Goal: Task Accomplishment & Management: Manage account settings

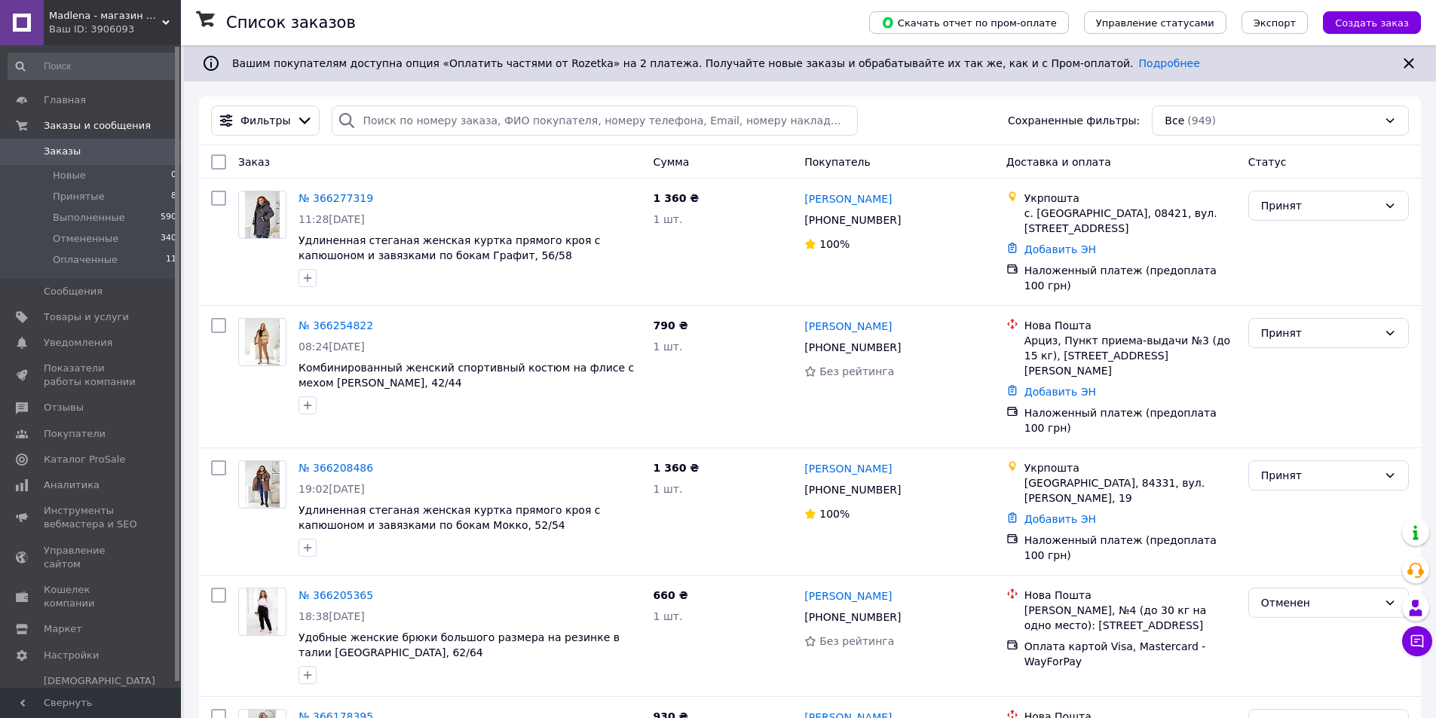
click at [114, 23] on div "Ваш ID: 3906093" at bounding box center [115, 30] width 132 height 14
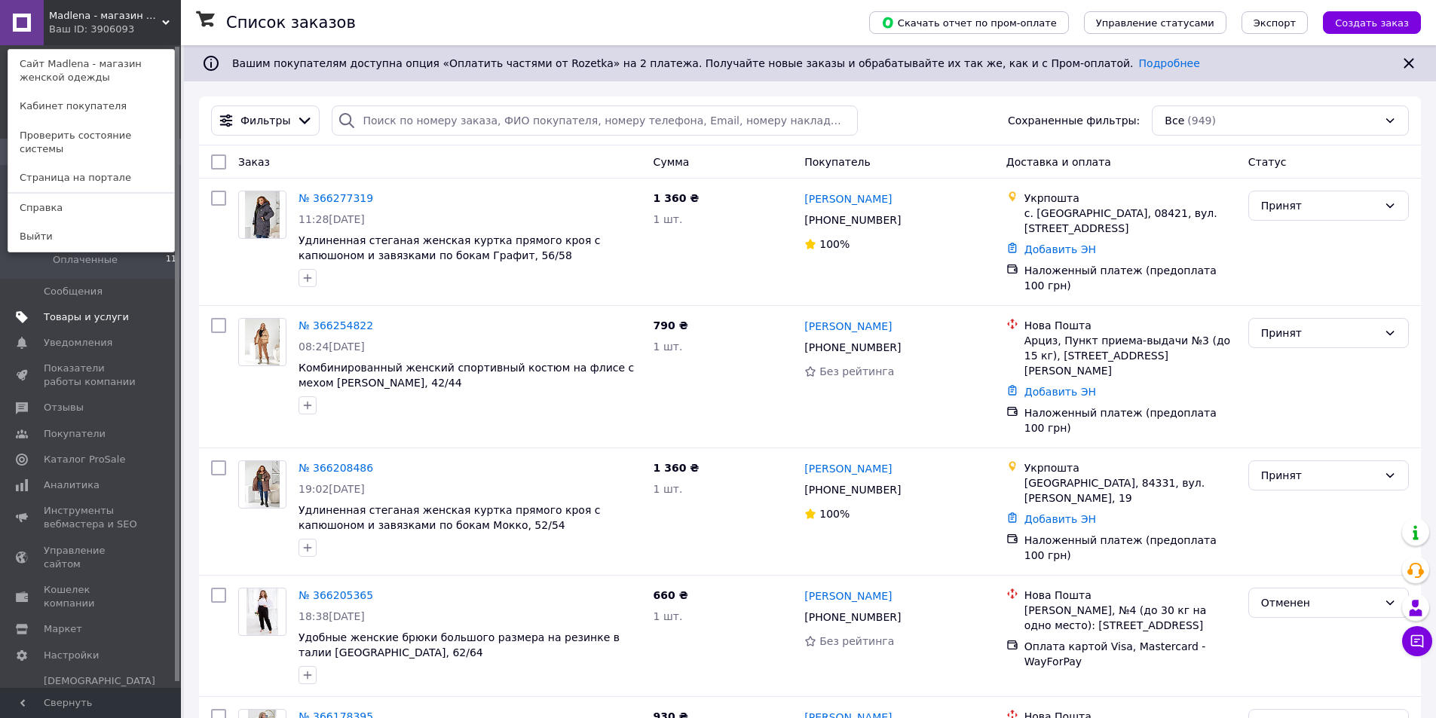
click at [69, 319] on span "Товары и услуги" at bounding box center [86, 317] width 85 height 14
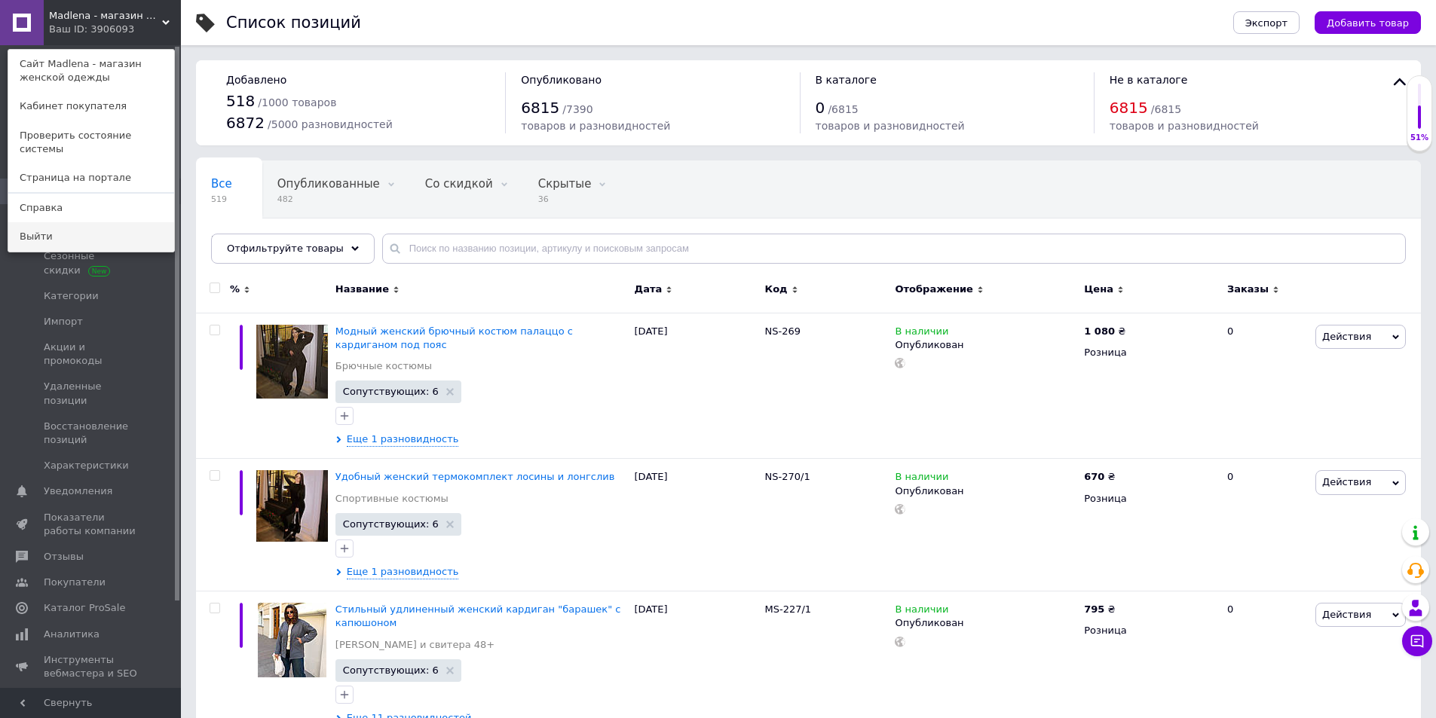
click at [78, 222] on link "Выйти" at bounding box center [91, 236] width 166 height 29
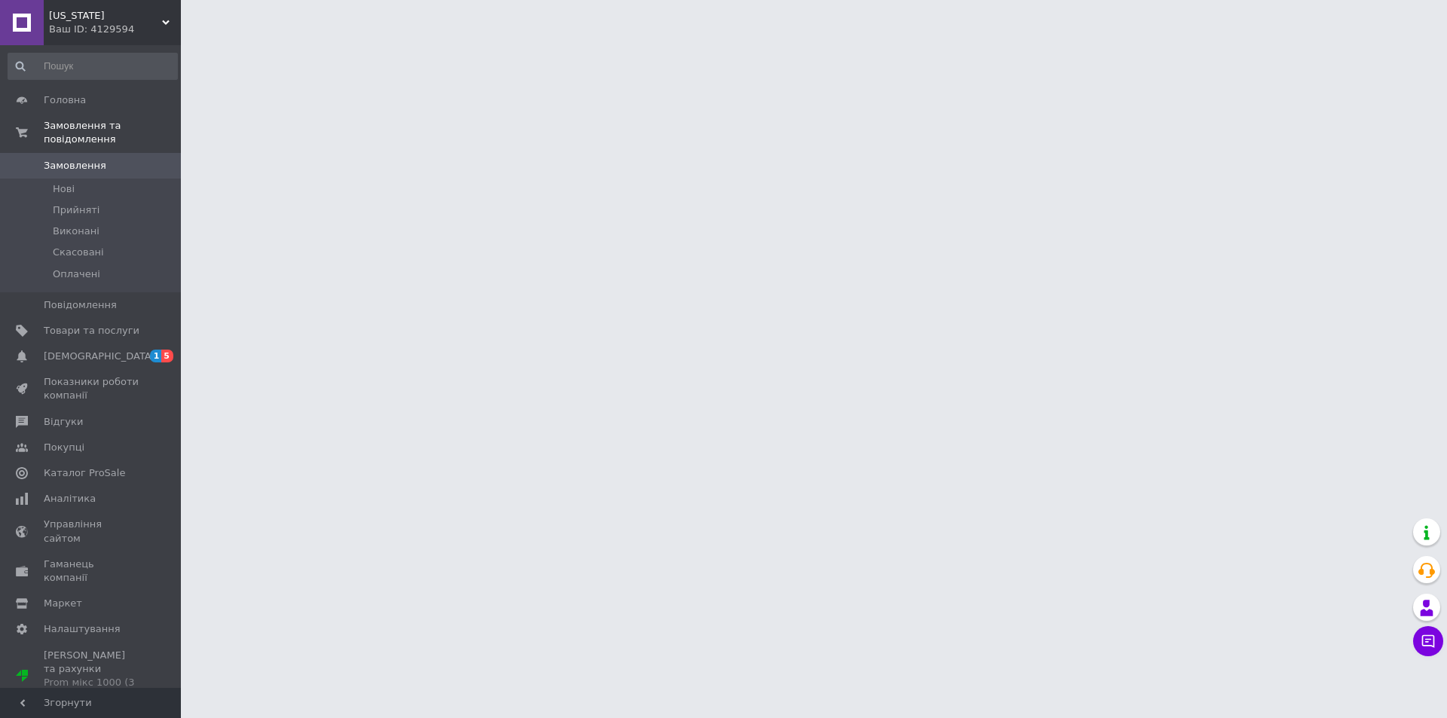
click at [78, 466] on span "Каталог ProSale" at bounding box center [84, 473] width 81 height 14
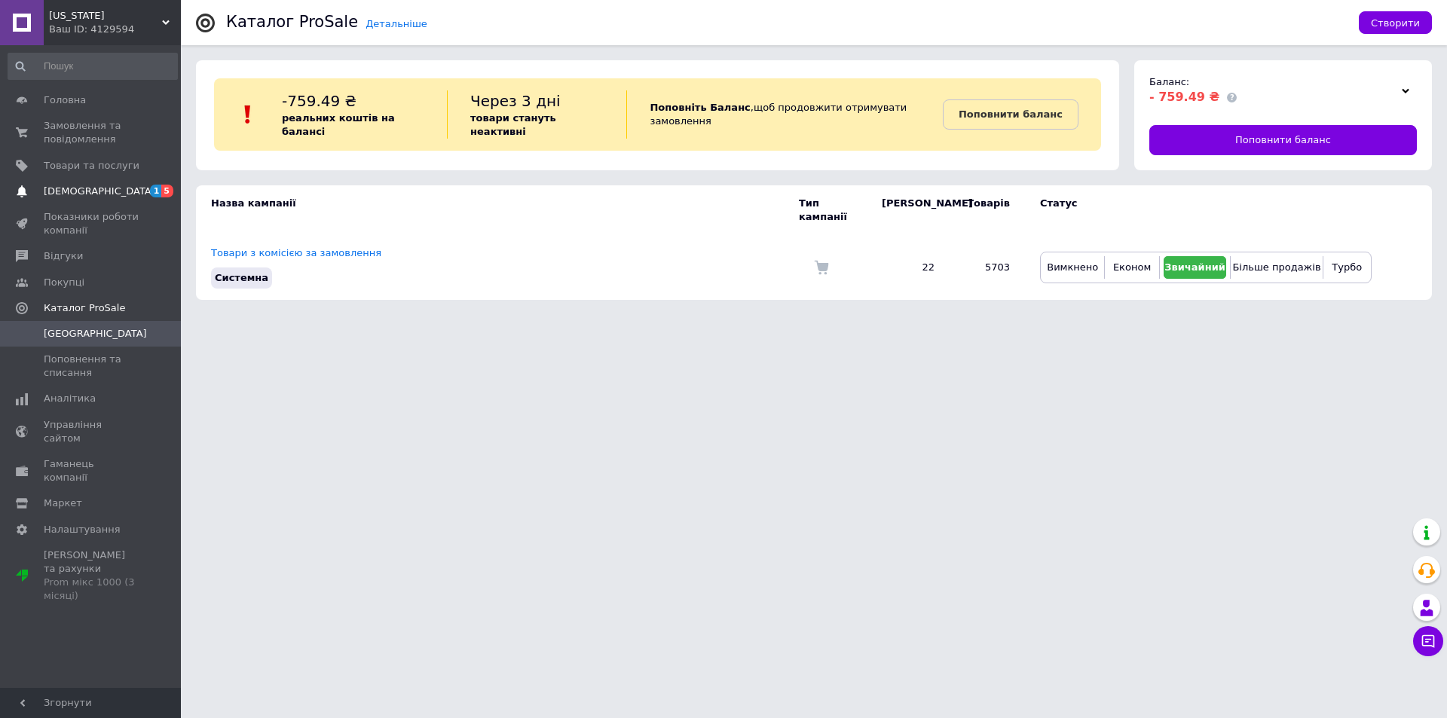
click at [99, 188] on span "[DEMOGRAPHIC_DATA]" at bounding box center [92, 192] width 96 height 14
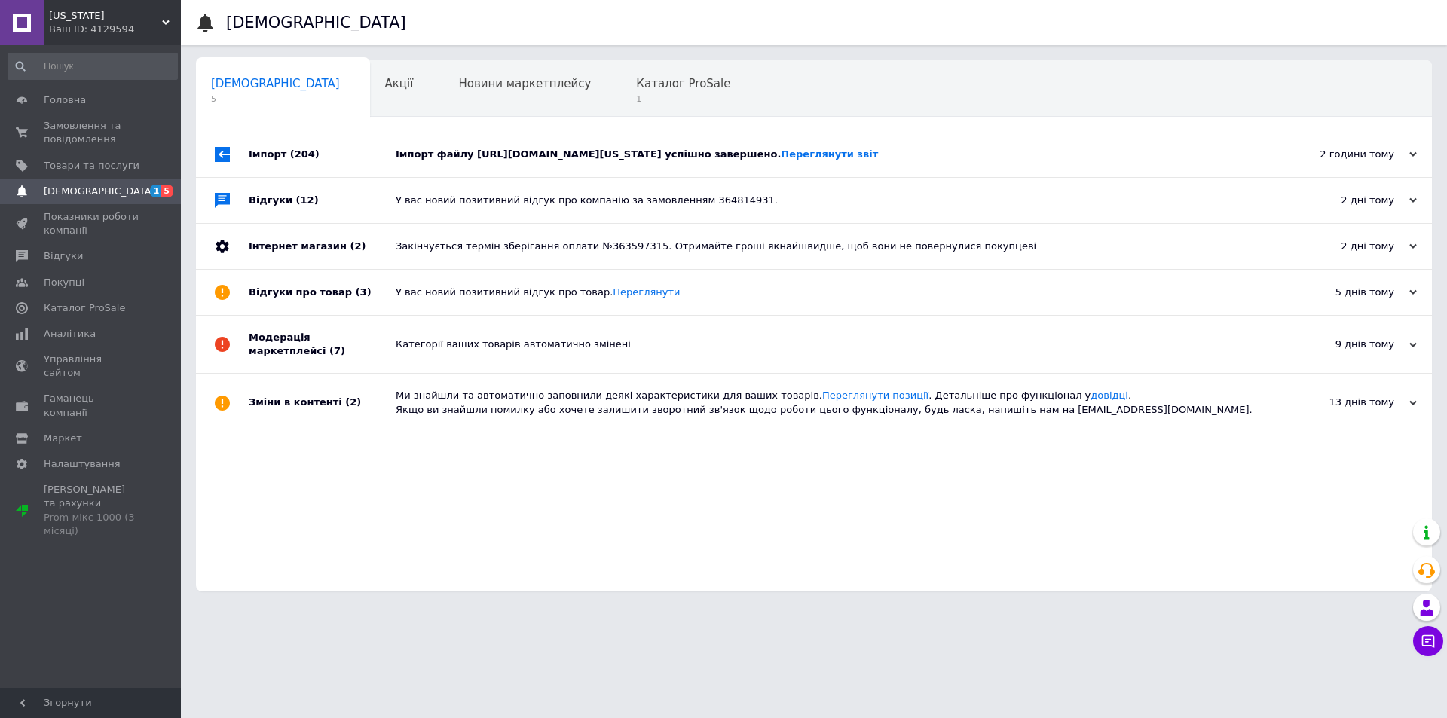
click at [570, 172] on div "Імпорт файлу [URL][DOMAIN_NAME][US_STATE] успішно завершено. Переглянути звіт" at bounding box center [831, 154] width 870 height 45
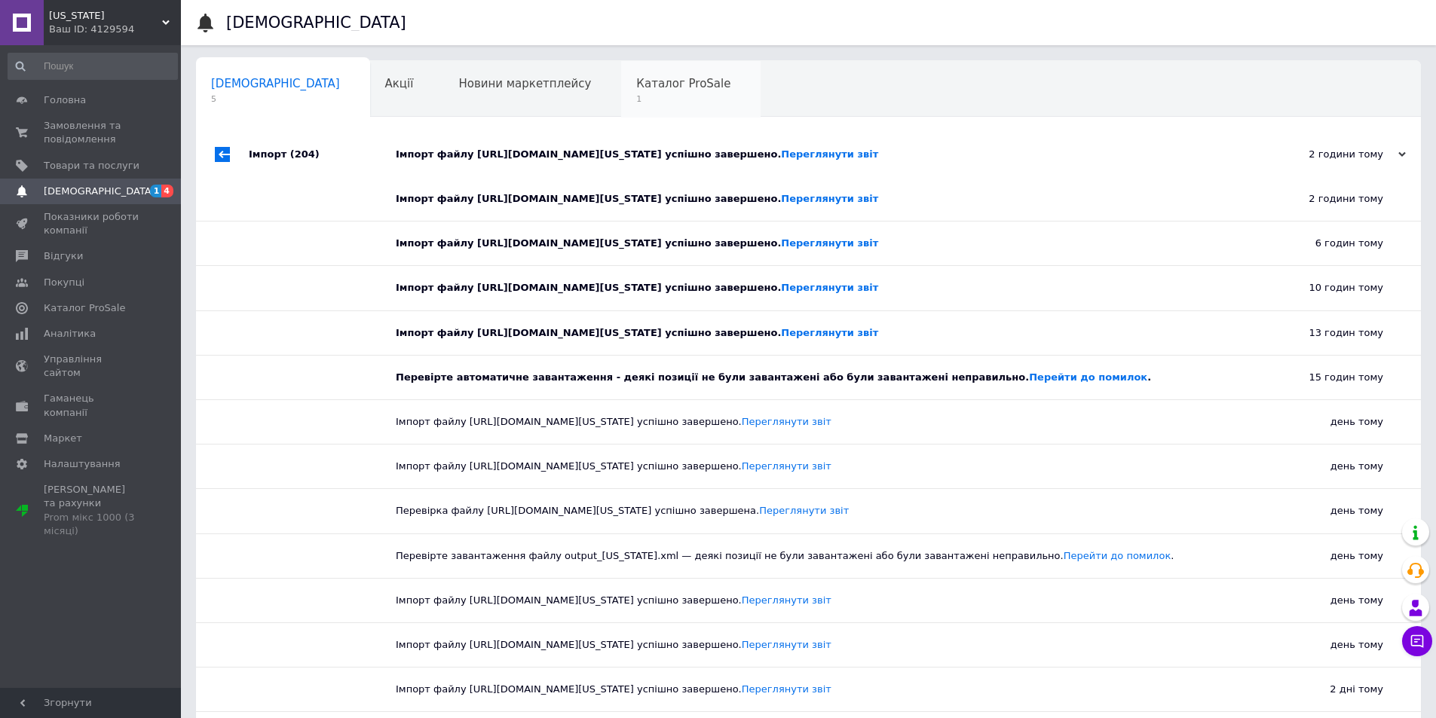
click at [636, 83] on span "Каталог ProSale" at bounding box center [683, 84] width 94 height 14
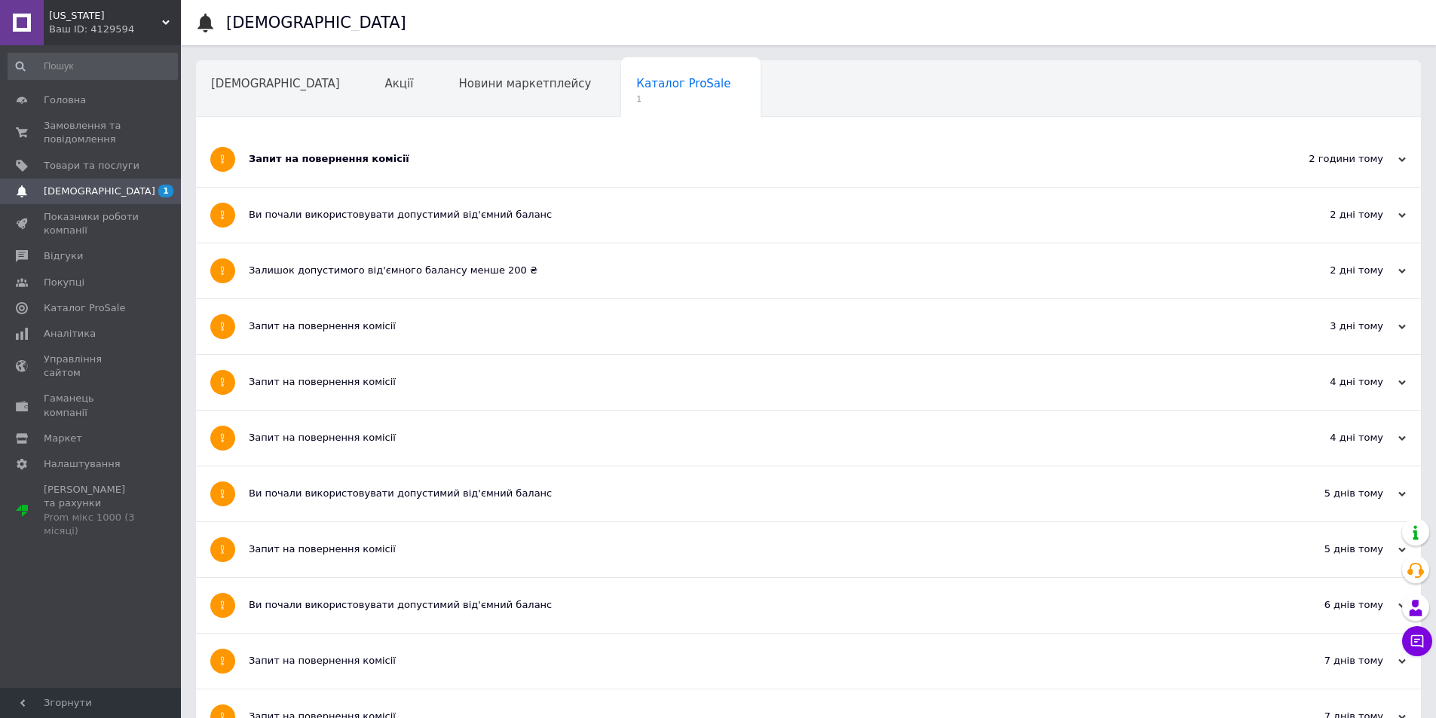
click at [456, 164] on div "Запит на повернення комісії" at bounding box center [752, 159] width 1006 height 14
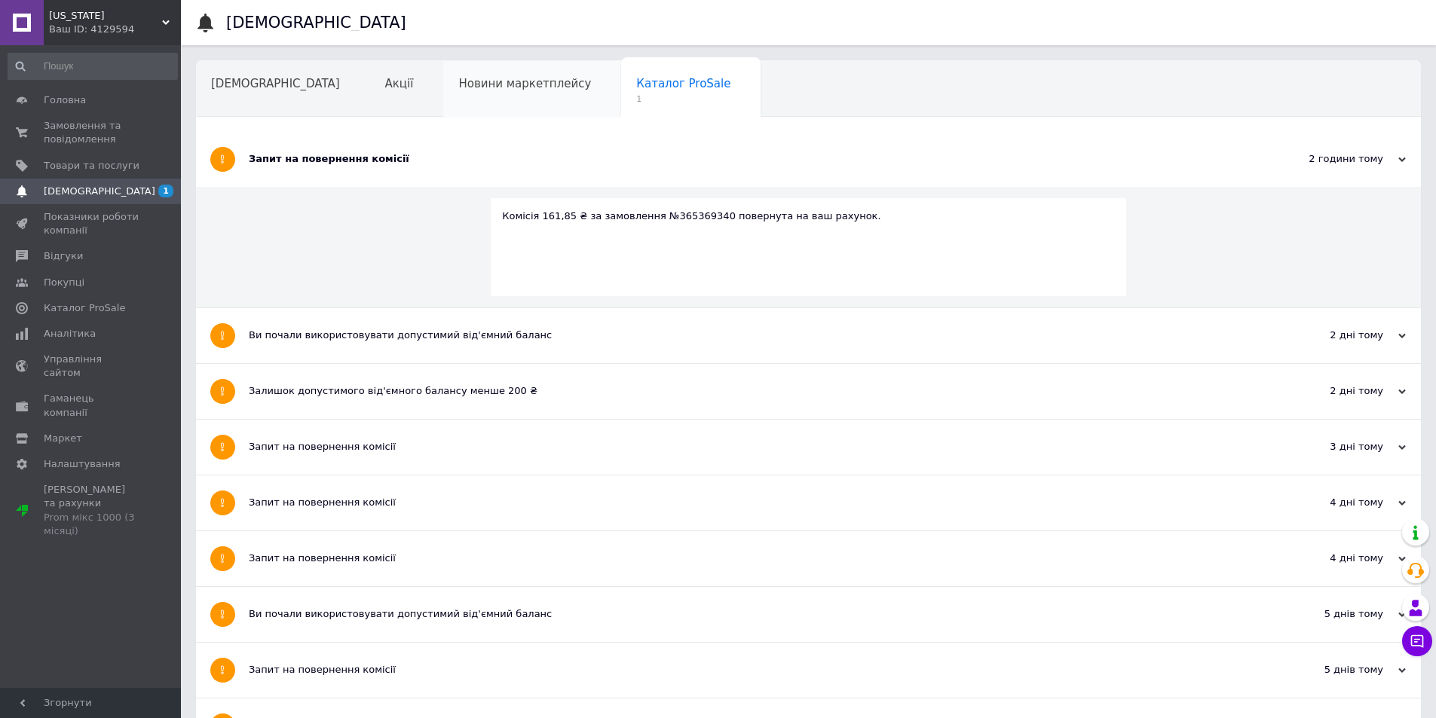
click at [458, 77] on span "Новини маркетплейсу" at bounding box center [524, 84] width 133 height 14
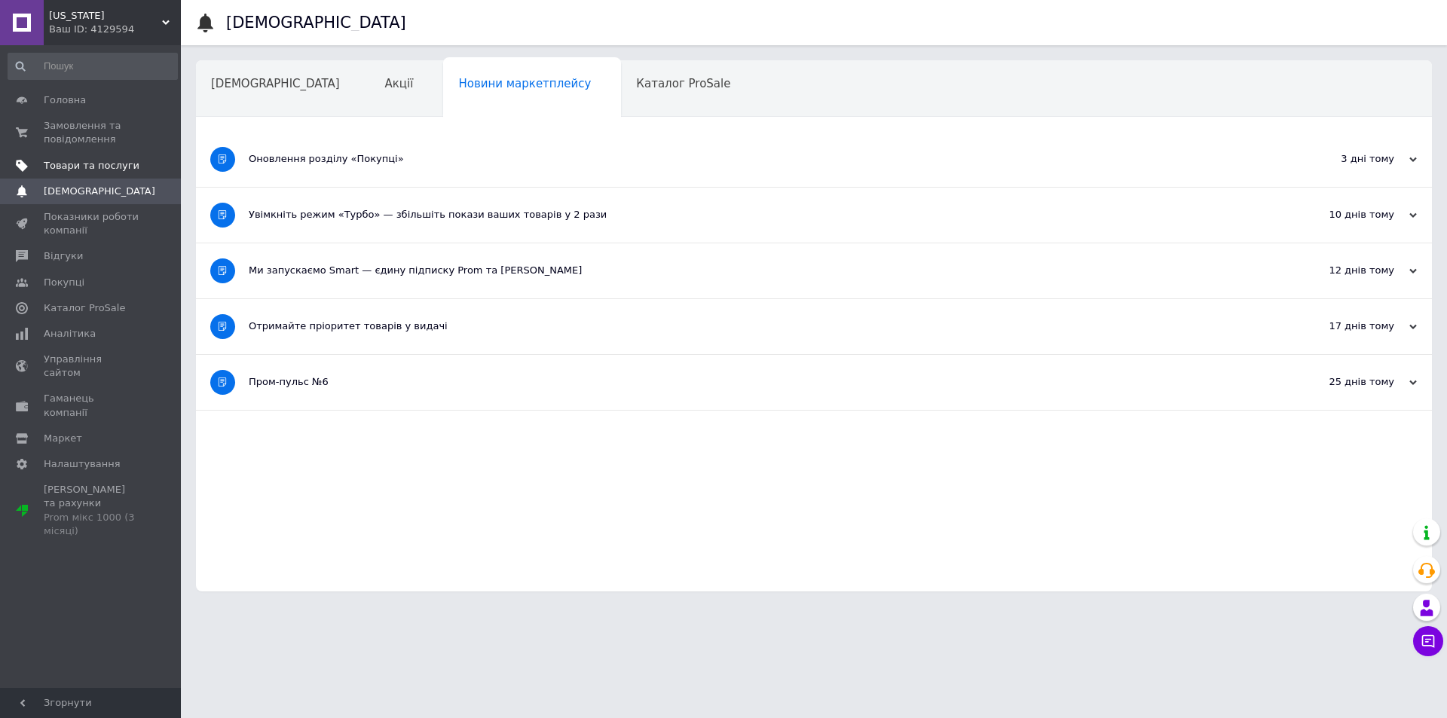
click at [96, 161] on span "Товари та послуги" at bounding box center [92, 166] width 96 height 14
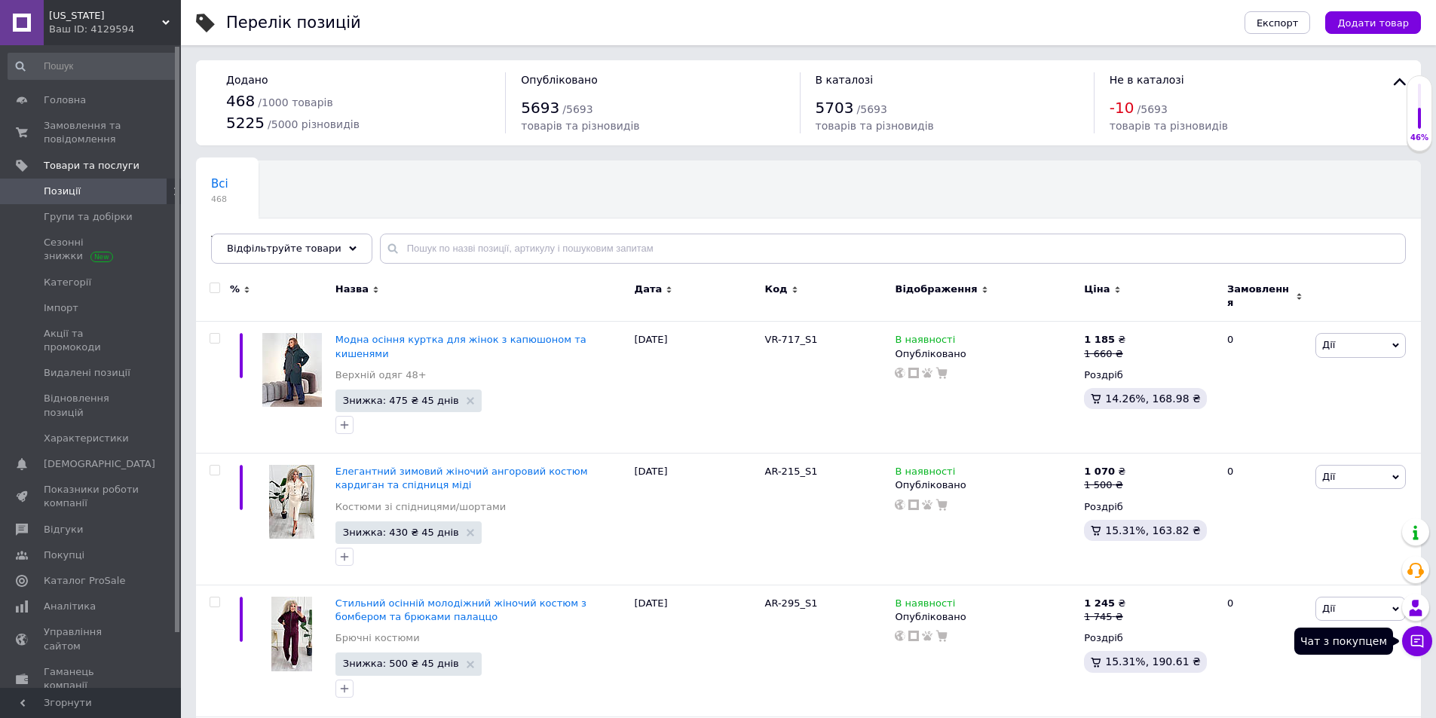
click at [1416, 645] on icon at bounding box center [1417, 641] width 13 height 13
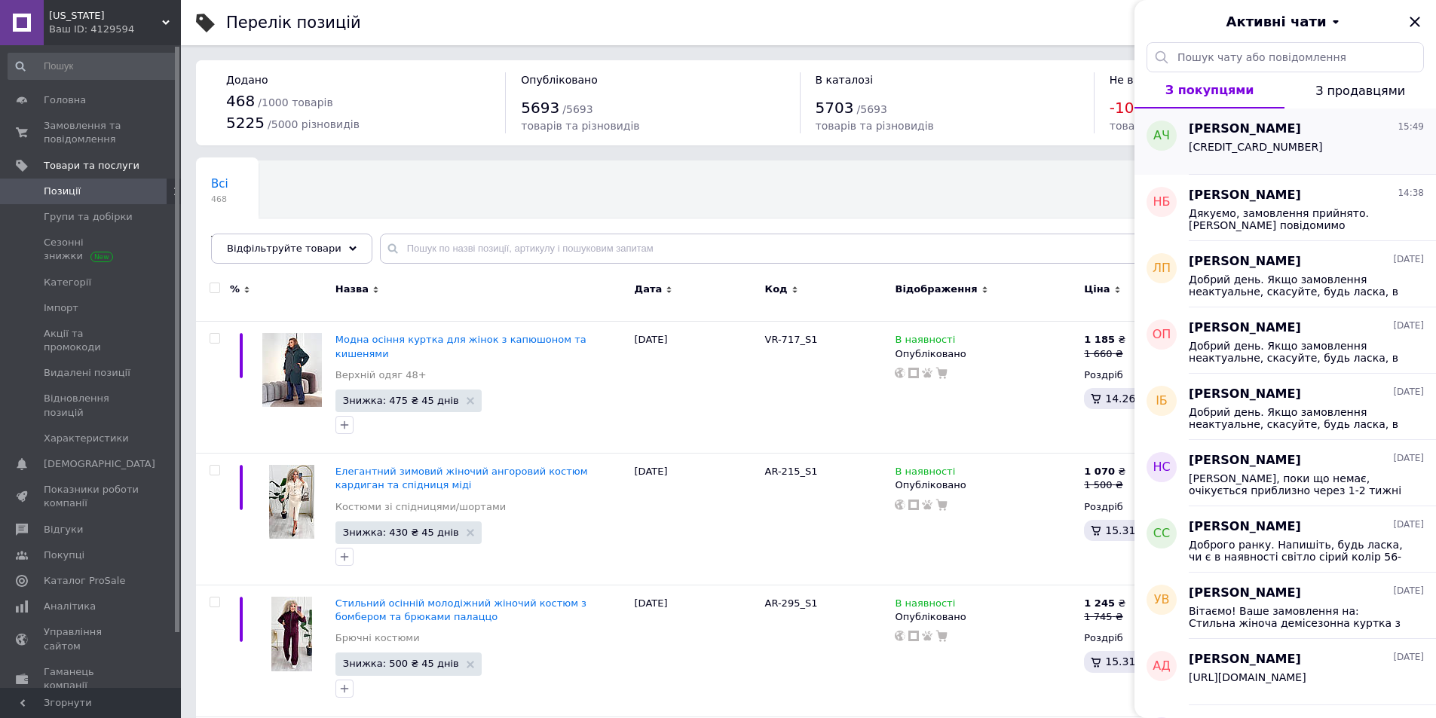
click at [1298, 140] on div "[CREDIT_CARD_NUMBER]" at bounding box center [1305, 150] width 235 height 24
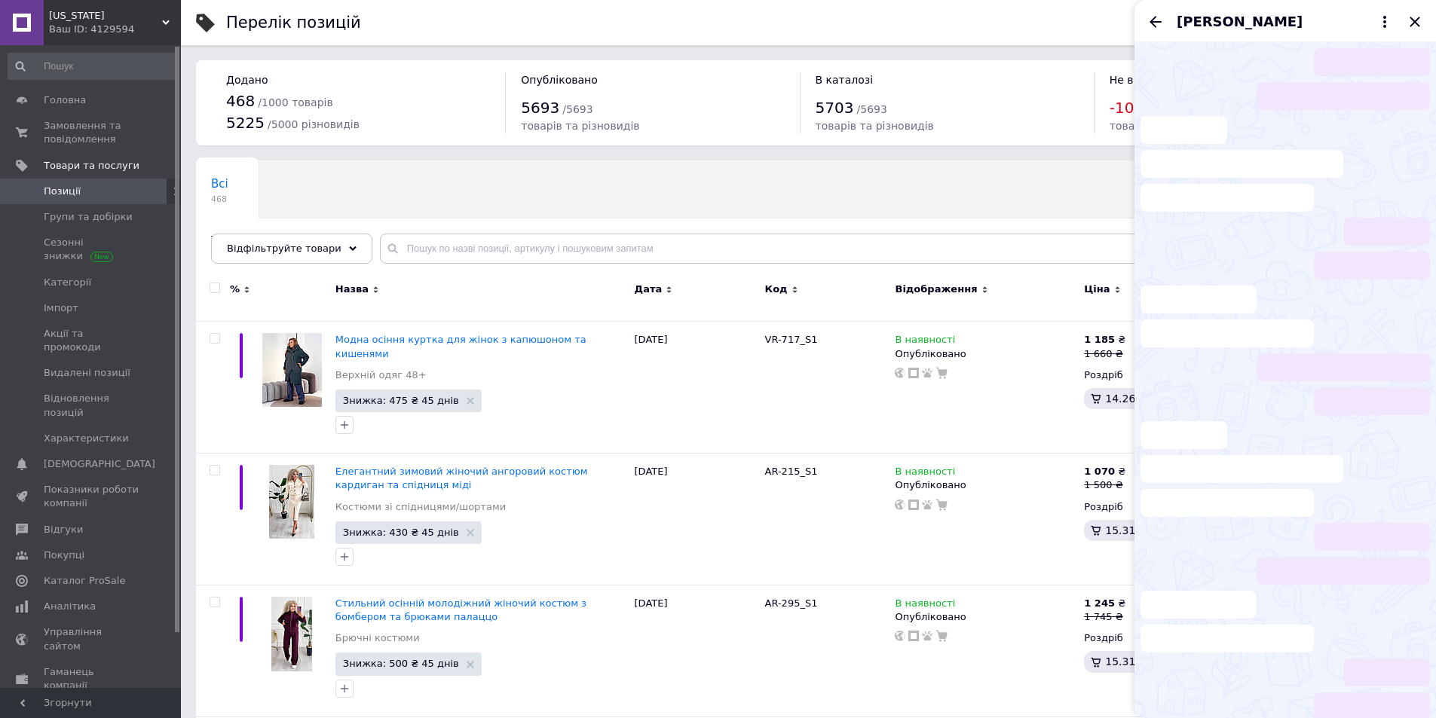
scroll to position [102, 0]
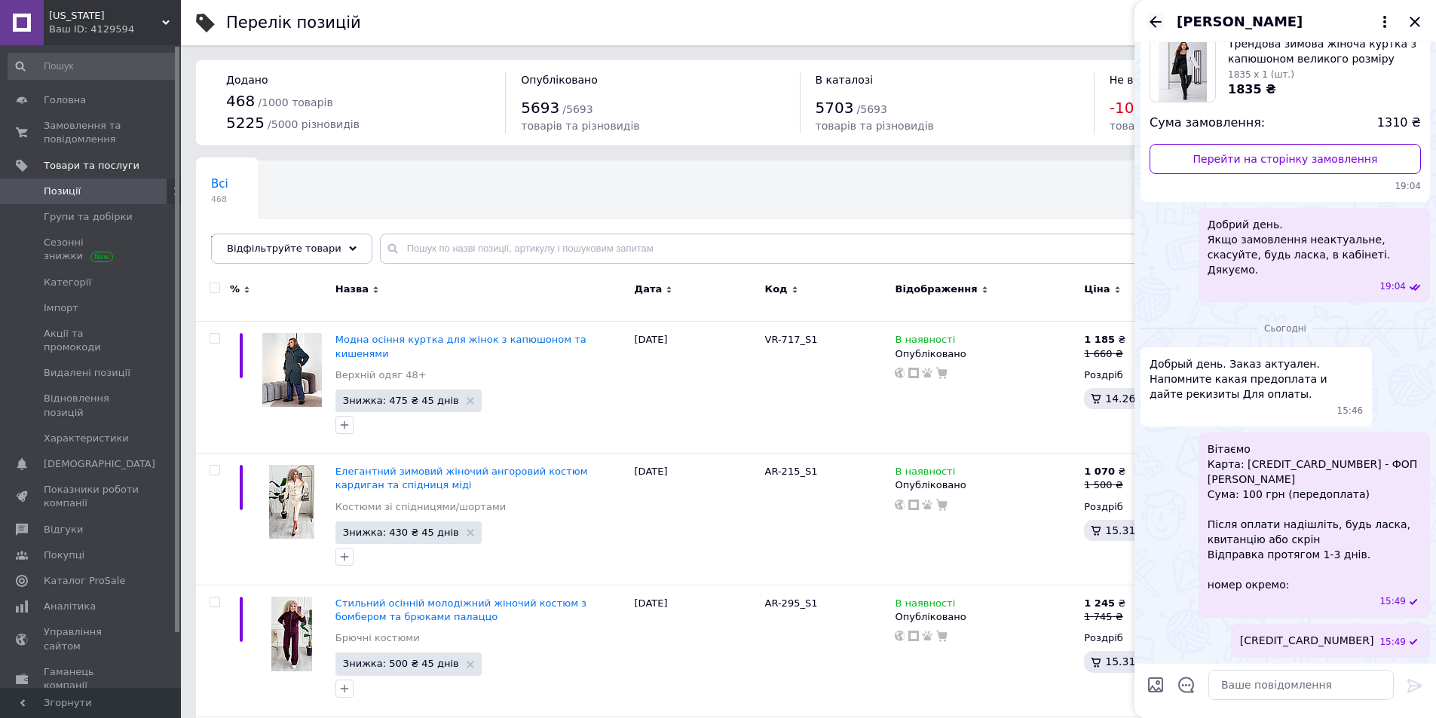
click at [1157, 17] on icon "Назад" at bounding box center [1155, 22] width 18 height 18
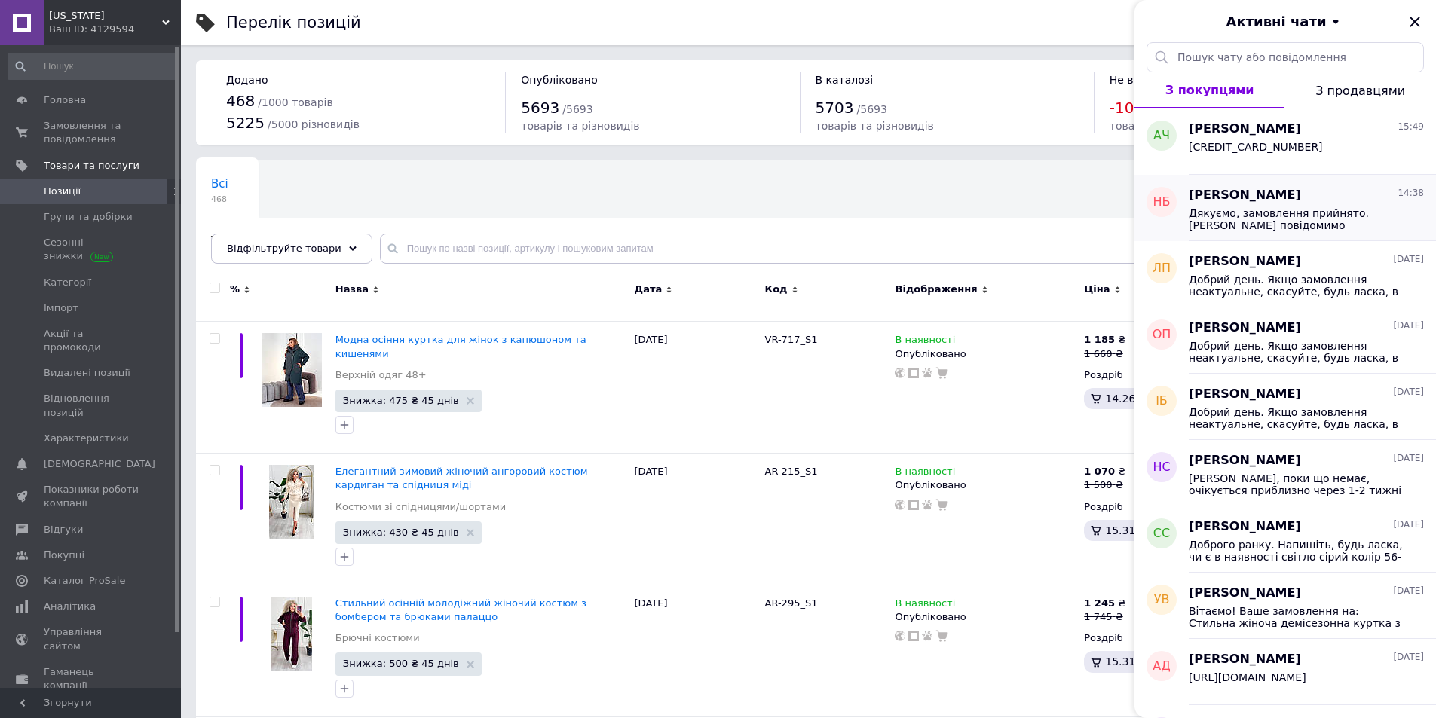
click at [1295, 223] on span "Дякуємо, замовлення прийнято. [PERSON_NAME] повідомимо [PERSON_NAME] після відп…" at bounding box center [1295, 219] width 214 height 24
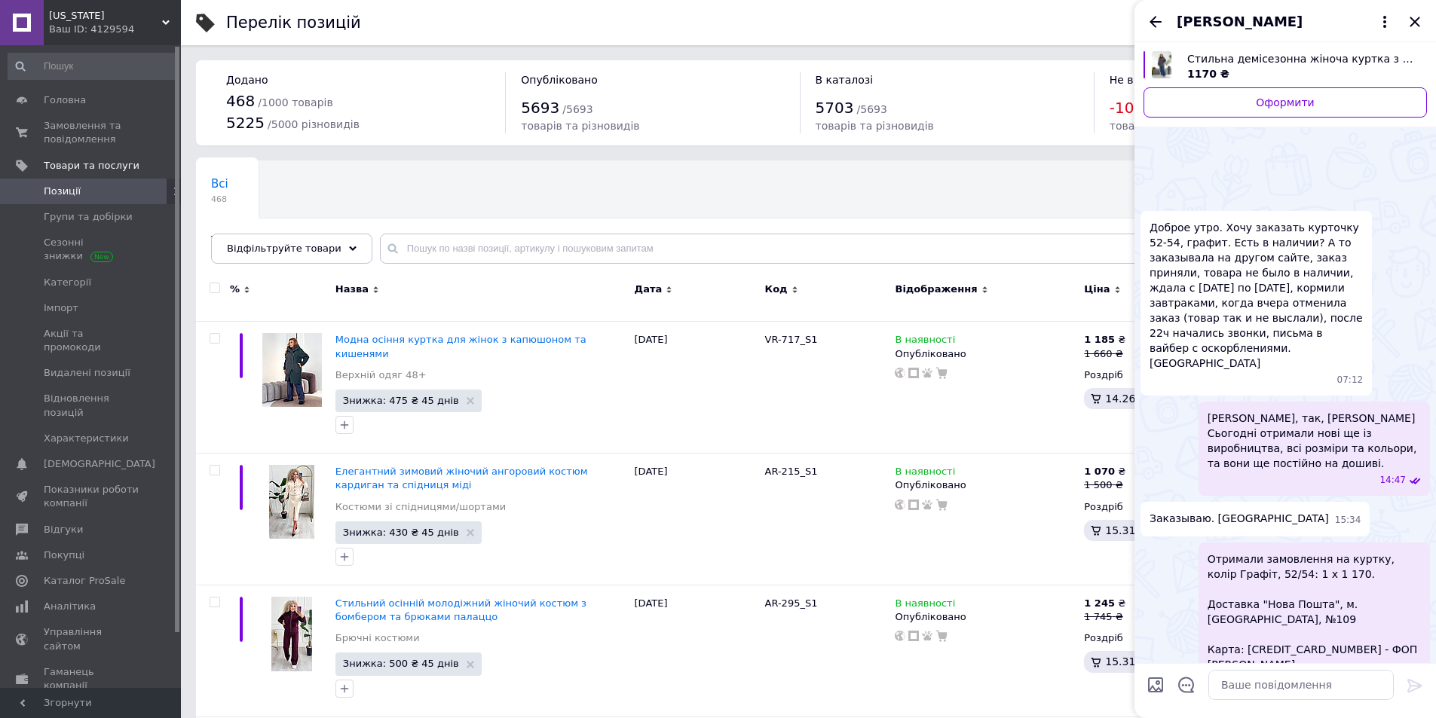
scroll to position [413, 0]
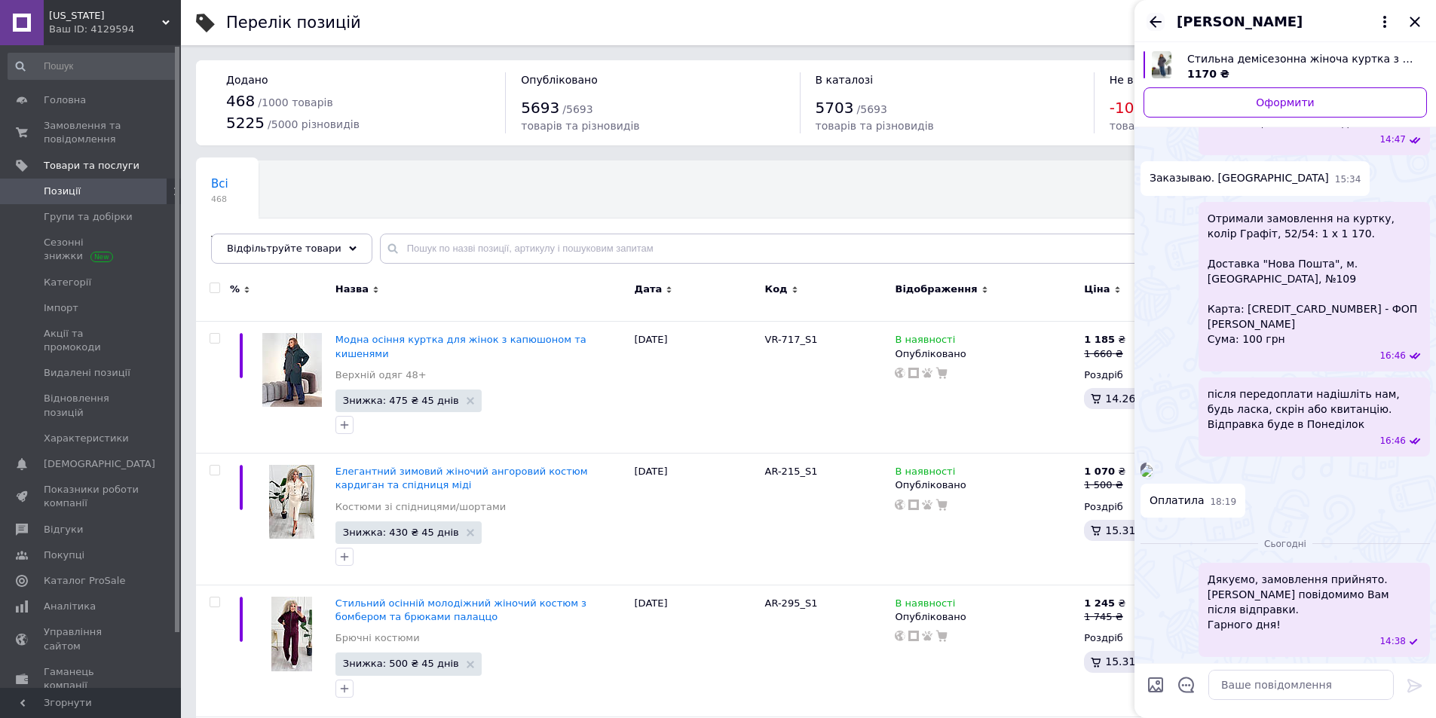
click at [1159, 24] on icon "Назад" at bounding box center [1155, 22] width 18 height 18
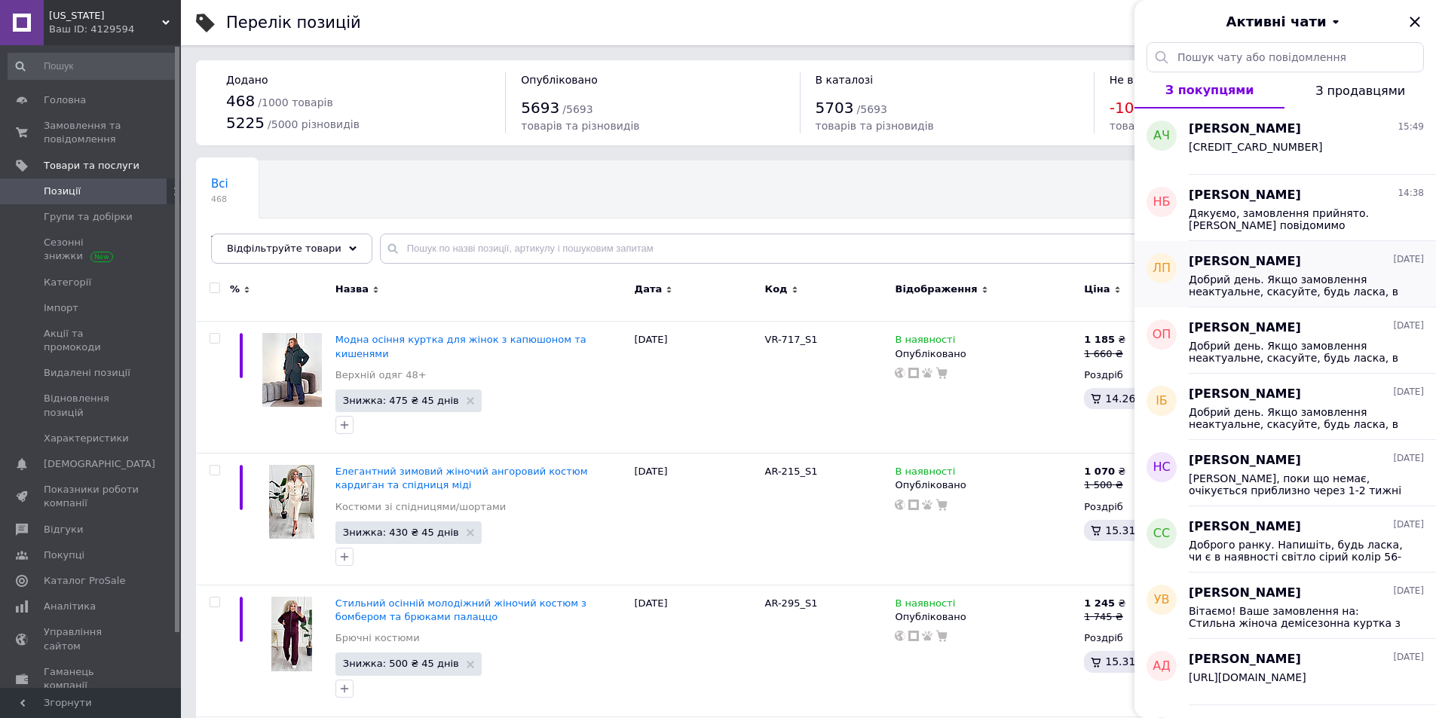
click at [1295, 292] on span "Добрий день. Якщо замовлення неактуальне, скасуйте, будь ласка, в кабінеті. Дяк…" at bounding box center [1295, 286] width 214 height 24
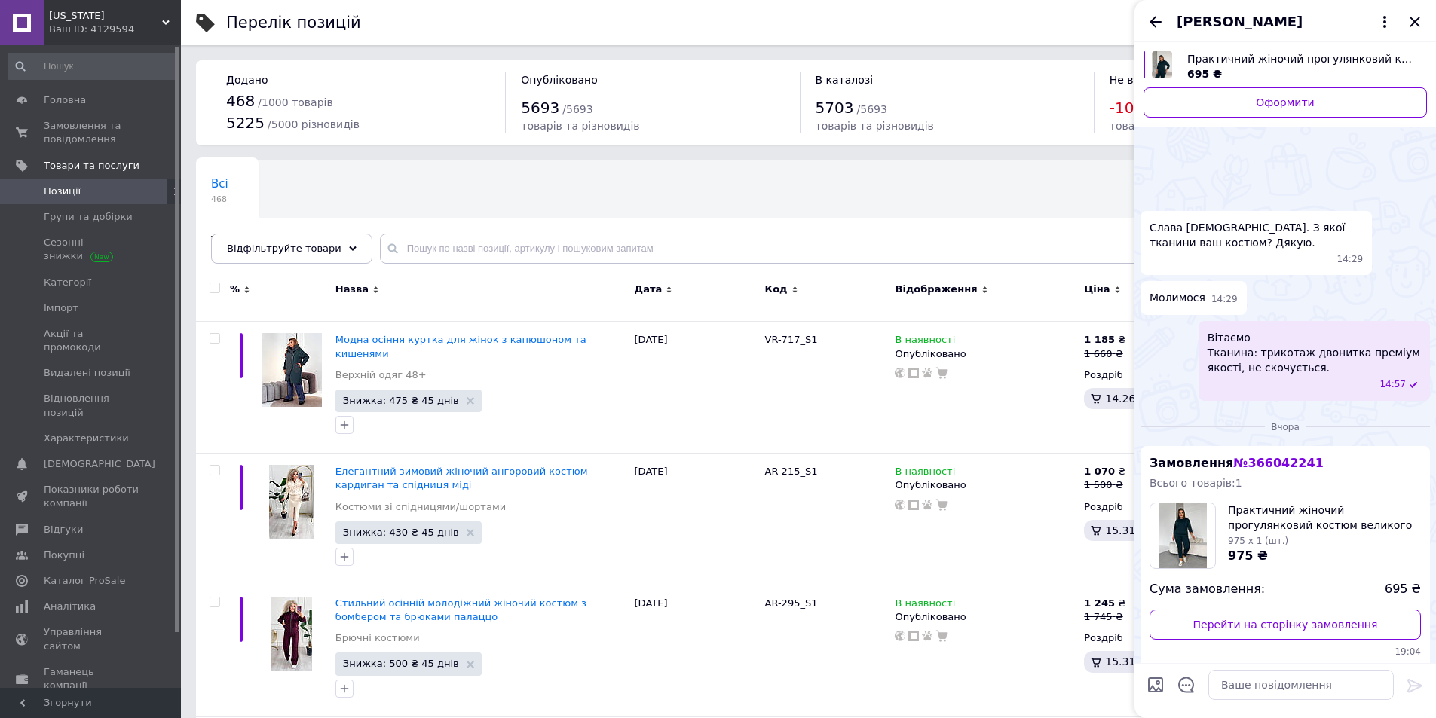
scroll to position [111, 0]
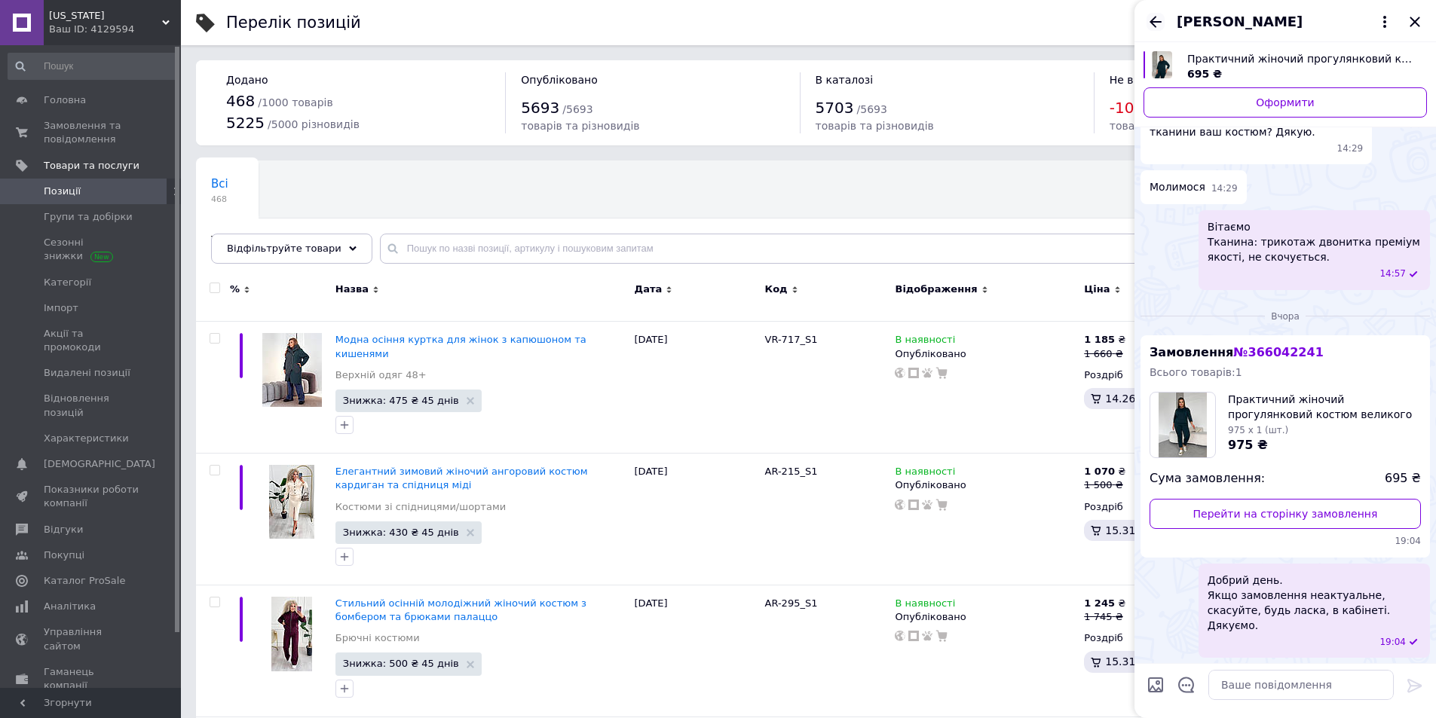
click at [1151, 20] on icon "Назад" at bounding box center [1155, 22] width 18 height 18
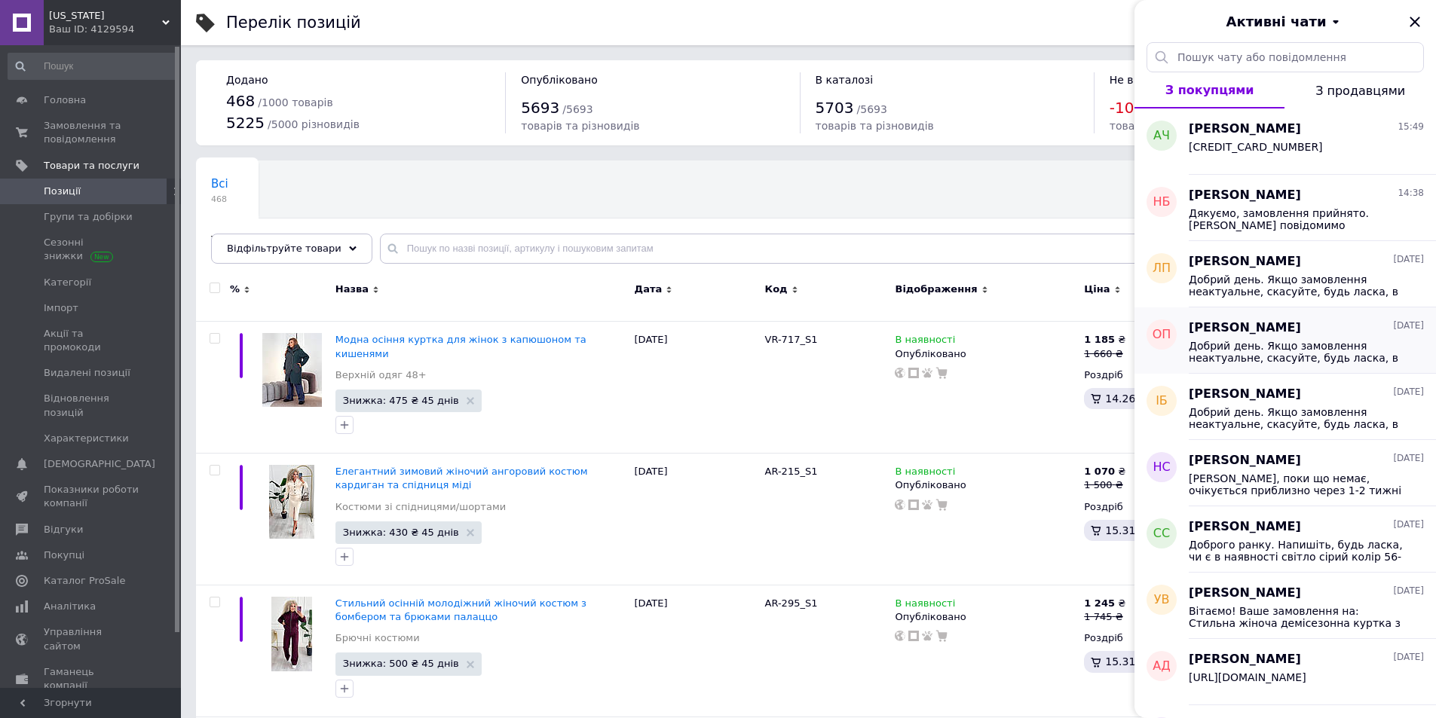
click at [1274, 350] on span "Добрий день. Якщо замовлення неактуальне, скасуйте, будь ласка, в кабінеті. Дяк…" at bounding box center [1295, 352] width 214 height 24
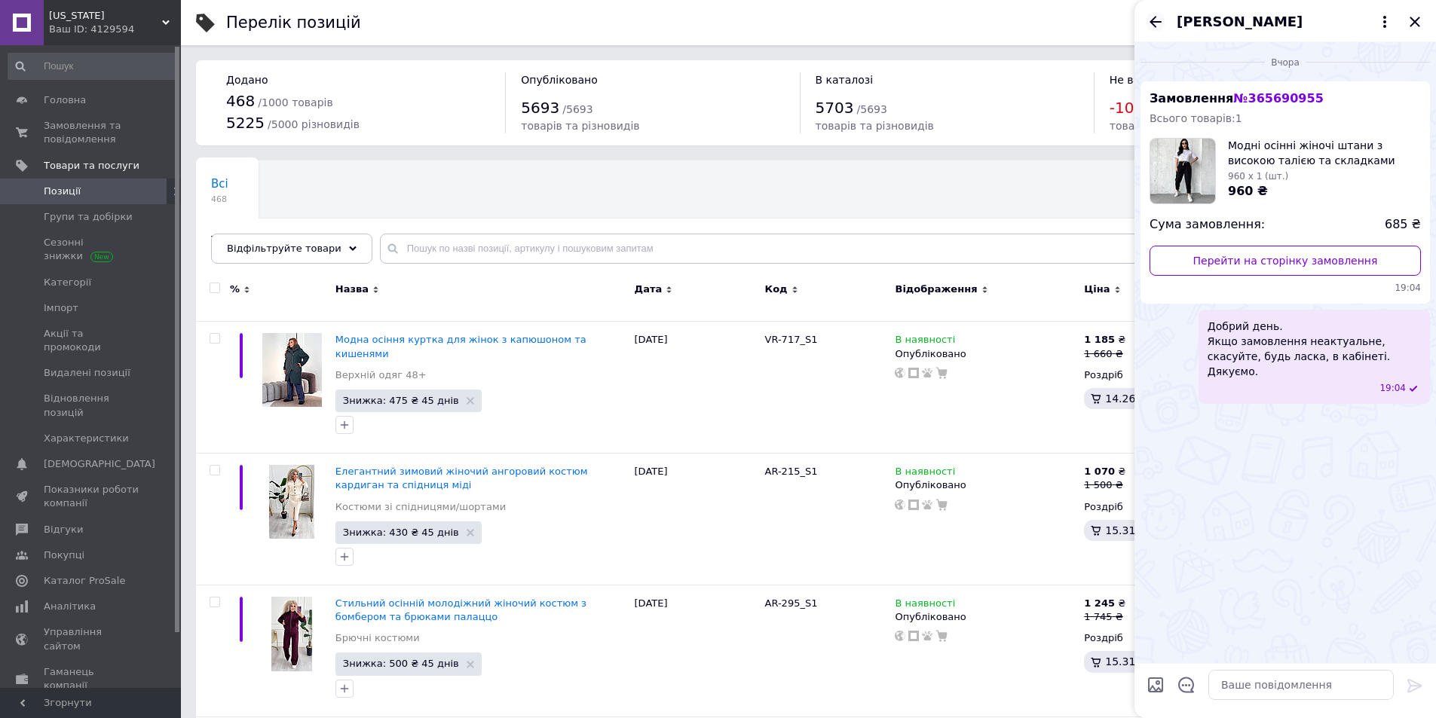
click at [1147, 22] on icon "Назад" at bounding box center [1155, 22] width 18 height 18
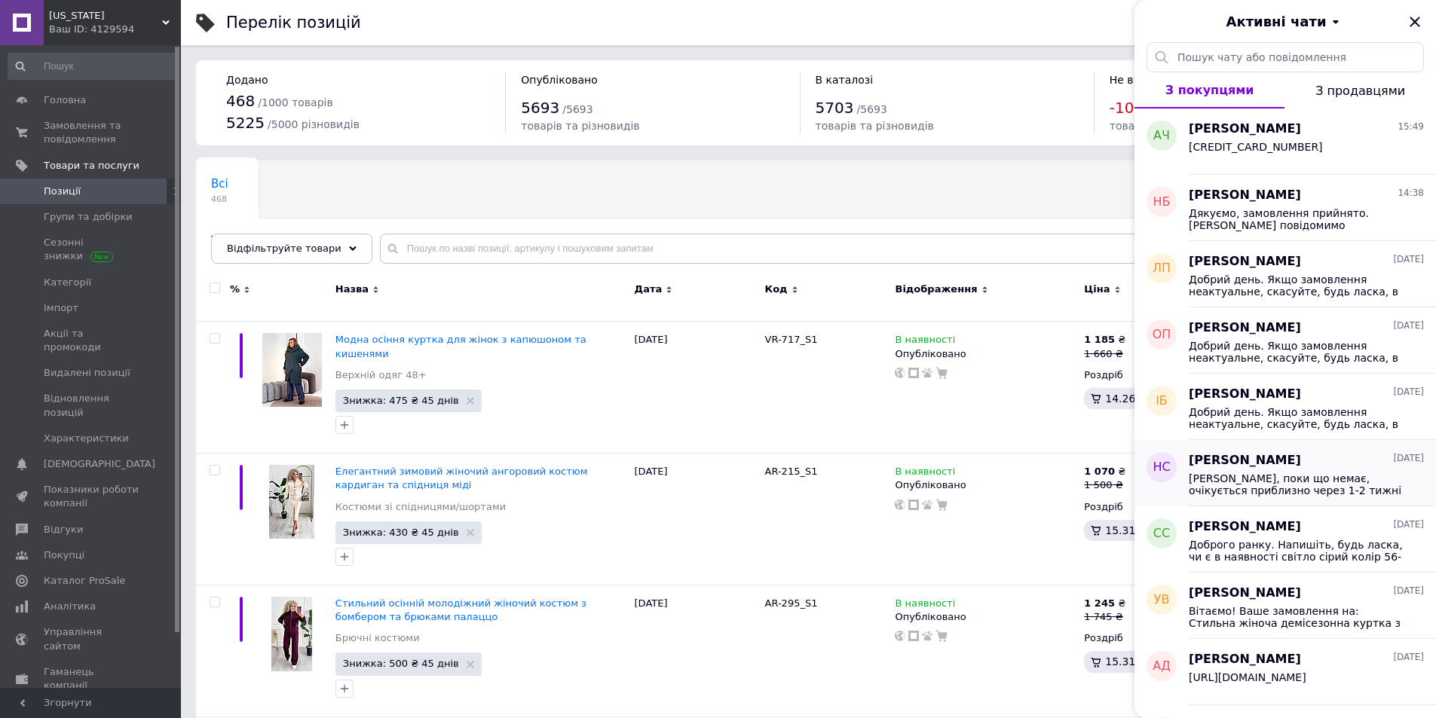
click at [1295, 473] on span "[PERSON_NAME], поки що немає, очікується приблизно через 1-2 тижні" at bounding box center [1295, 485] width 214 height 24
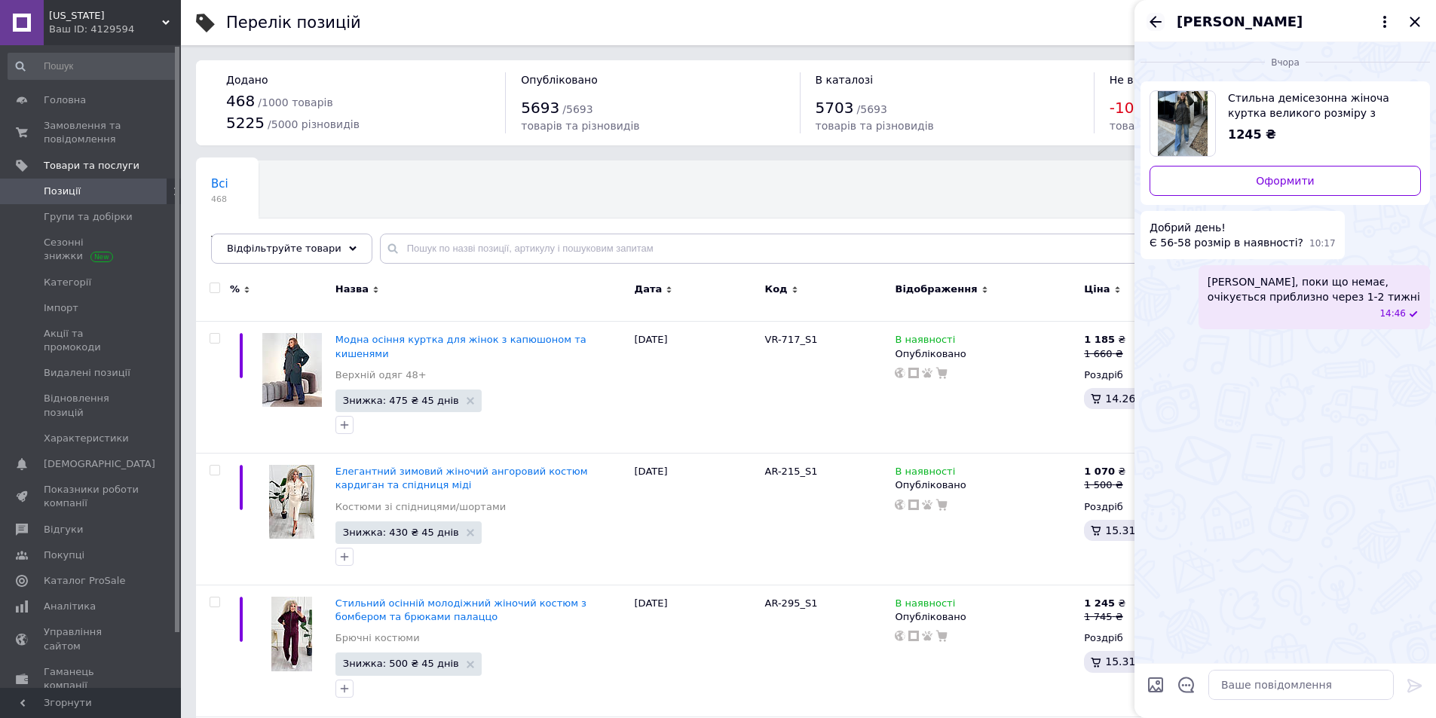
click at [1155, 15] on icon "Назад" at bounding box center [1155, 22] width 18 height 18
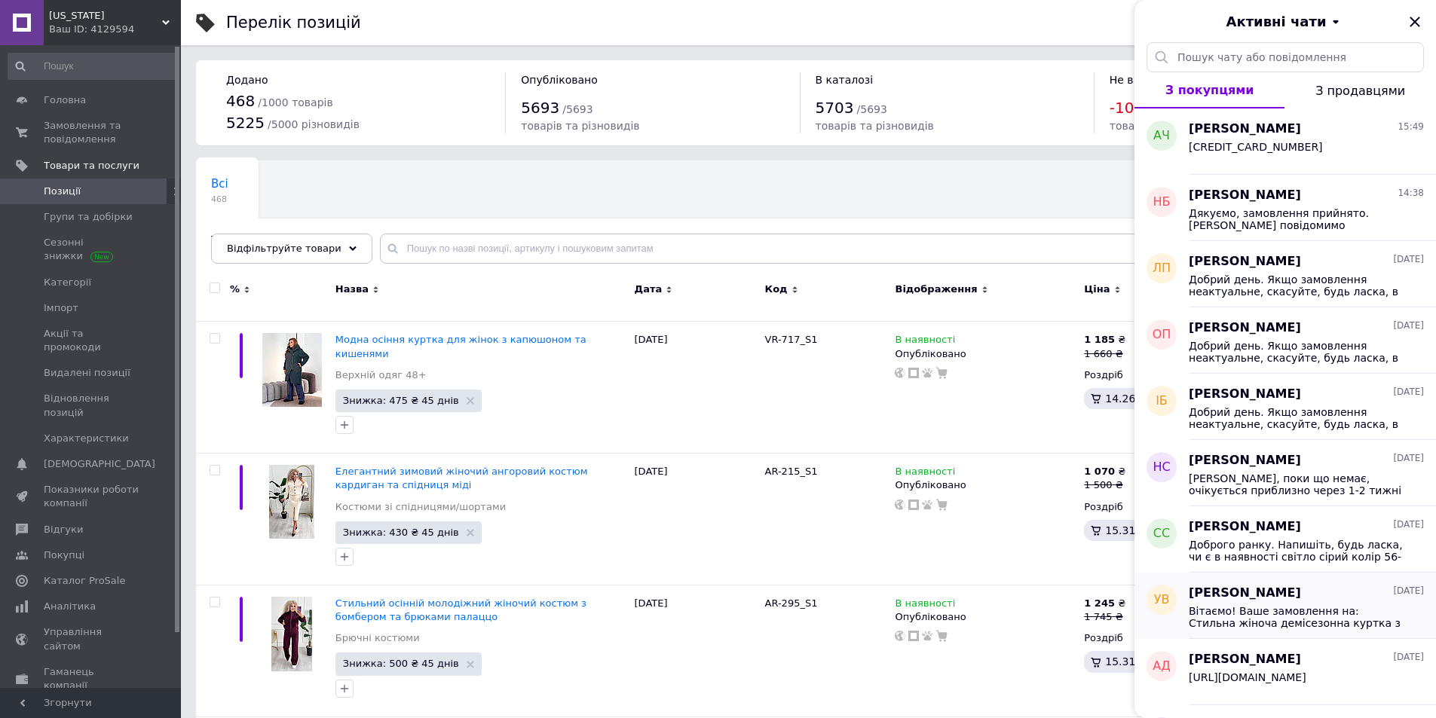
click at [1296, 590] on div "[PERSON_NAME] [DATE]" at bounding box center [1305, 593] width 235 height 17
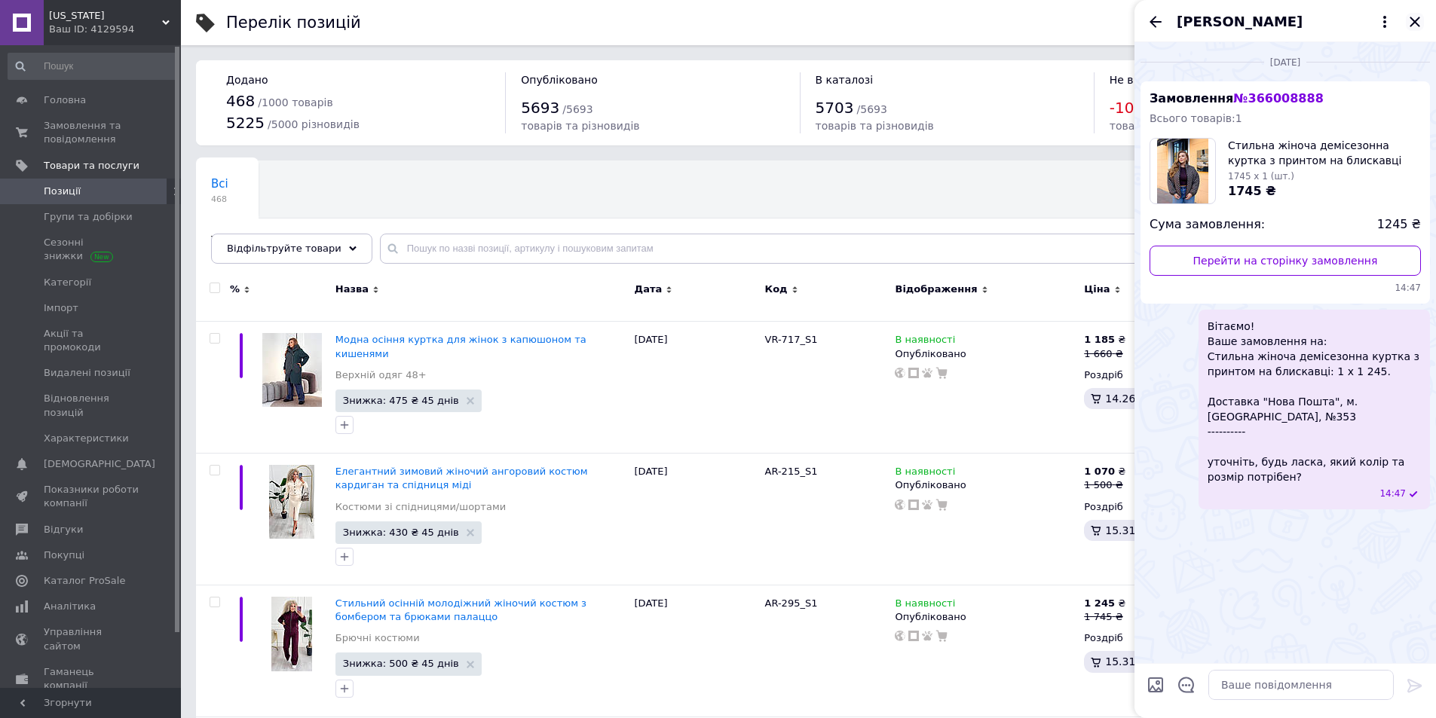
click at [1418, 20] on icon "Закрити" at bounding box center [1415, 22] width 18 height 18
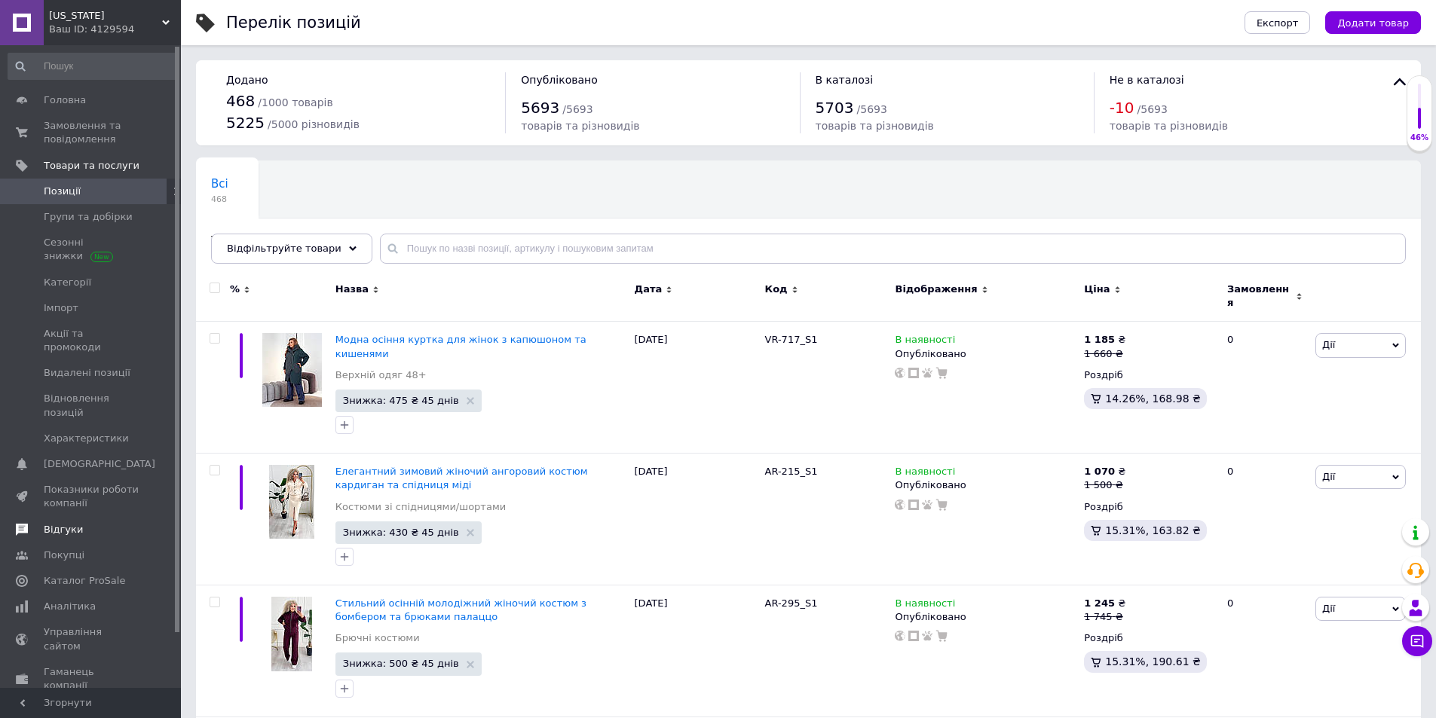
click at [89, 523] on span "Відгуки" at bounding box center [92, 530] width 96 height 14
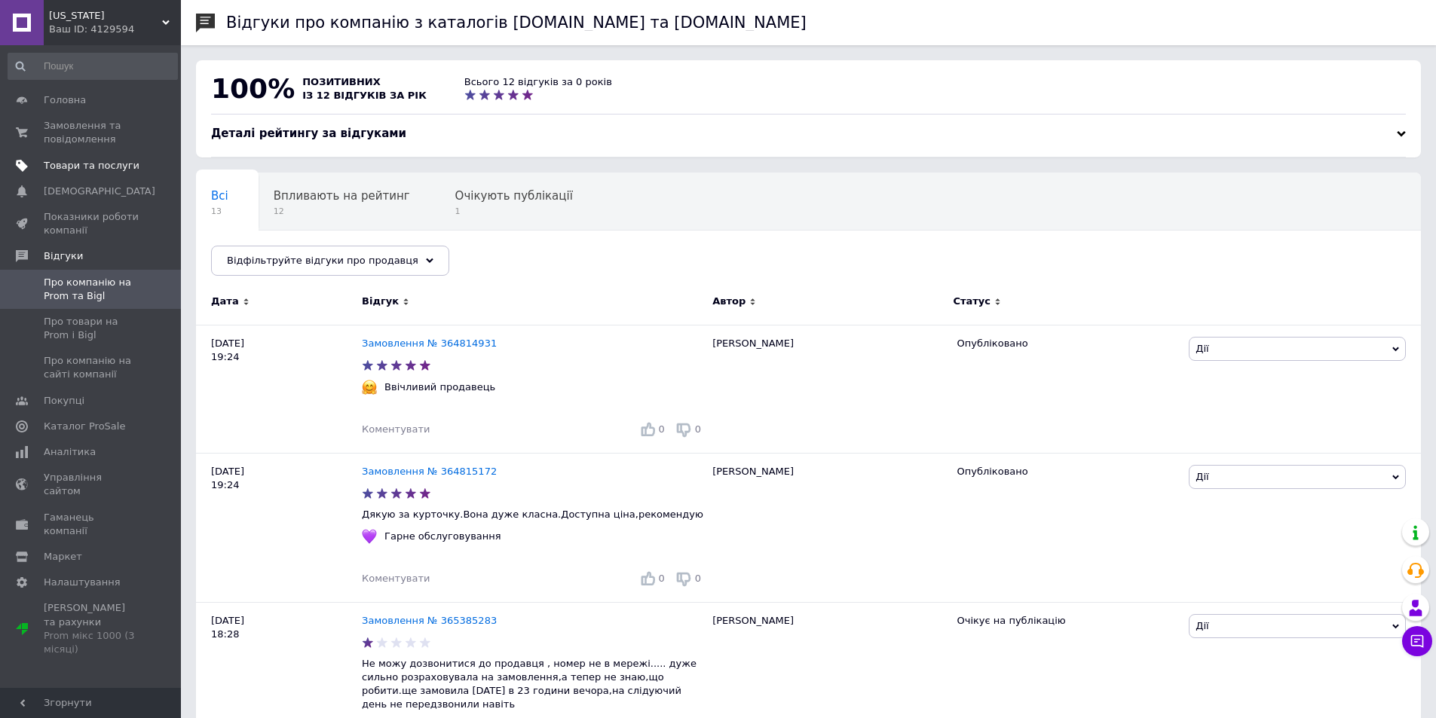
click at [101, 167] on span "Товари та послуги" at bounding box center [92, 166] width 96 height 14
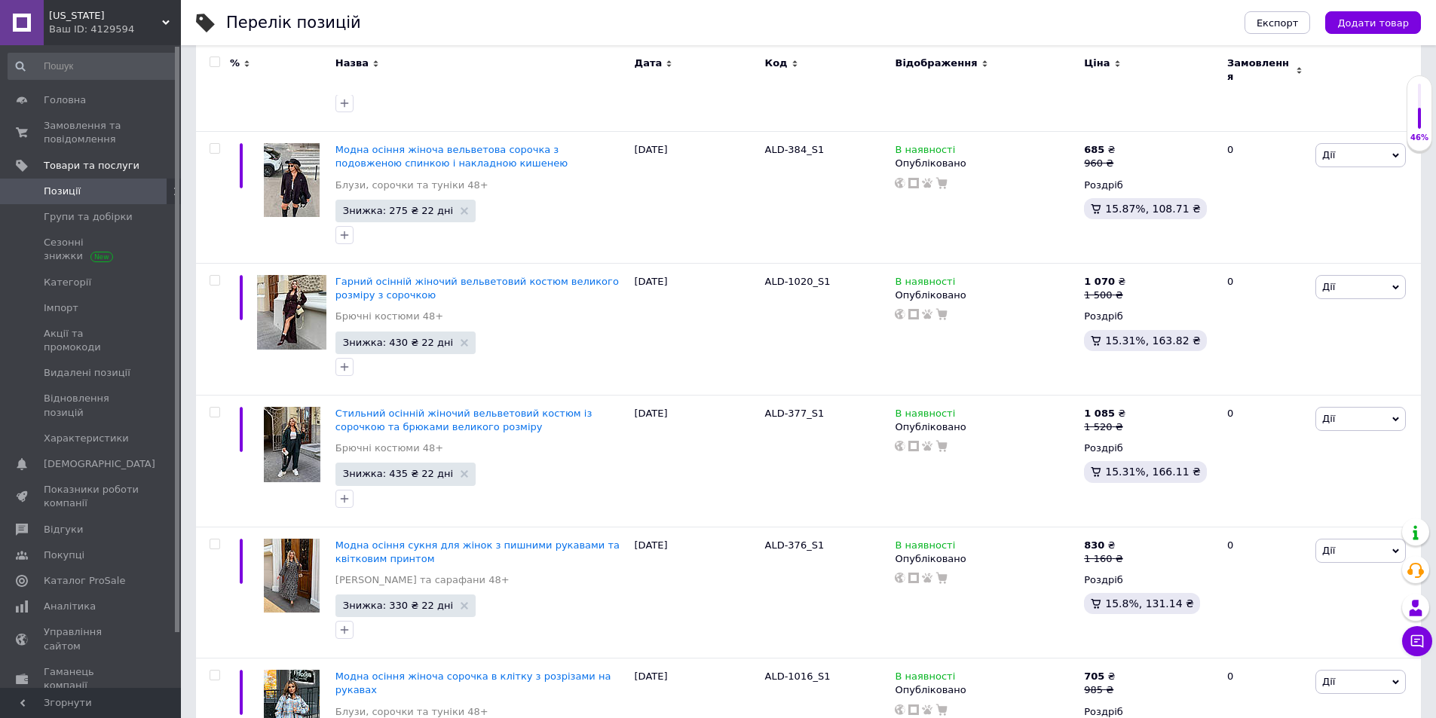
scroll to position [12791, 0]
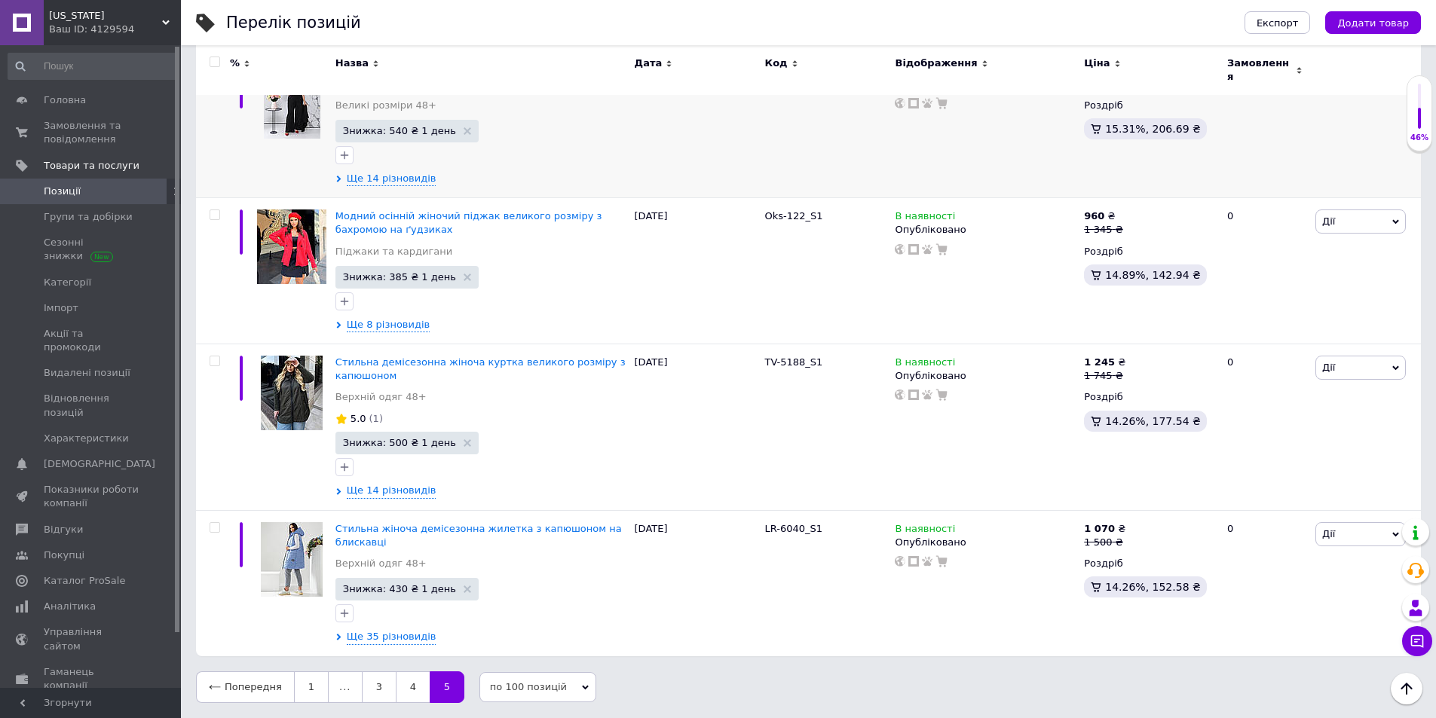
scroll to position [9388, 0]
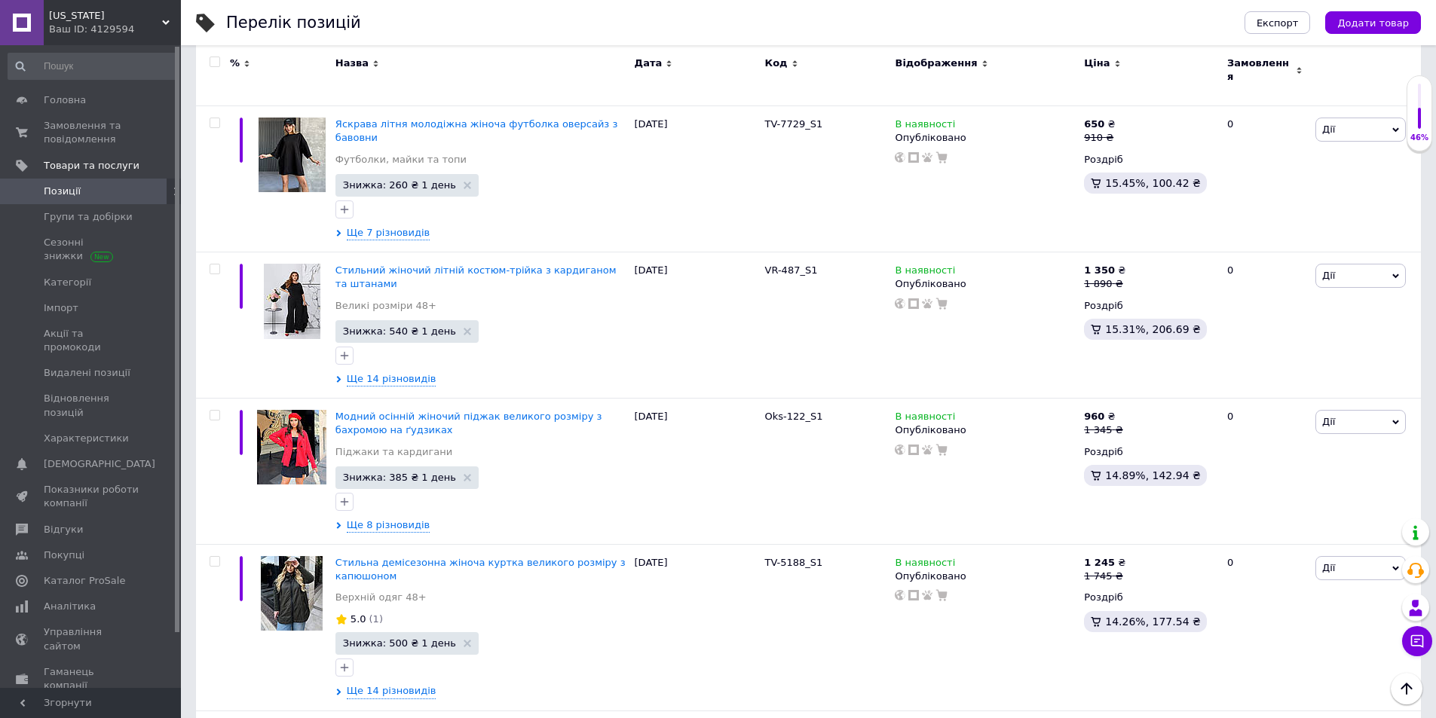
click at [215, 62] on input "checkbox" at bounding box center [215, 62] width 10 height 10
checkbox input "true"
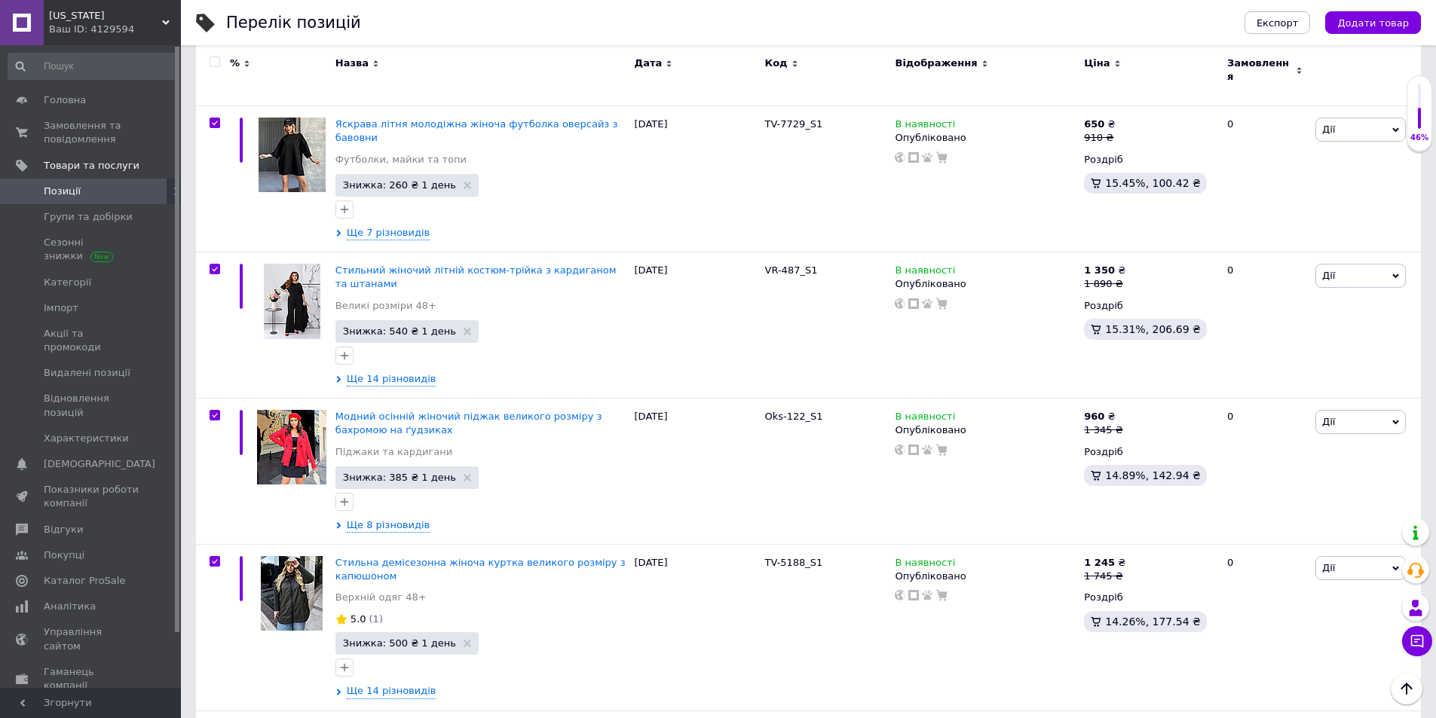
checkbox input "true"
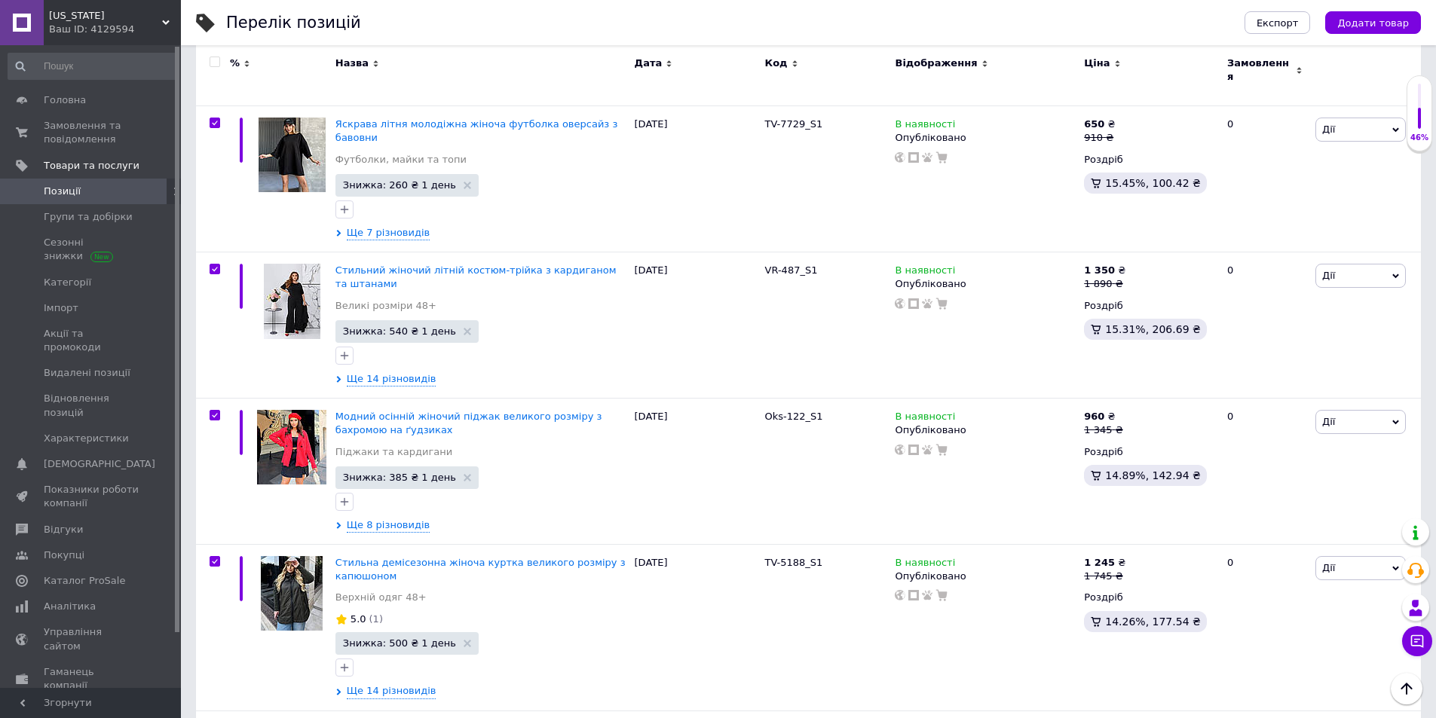
checkbox input "true"
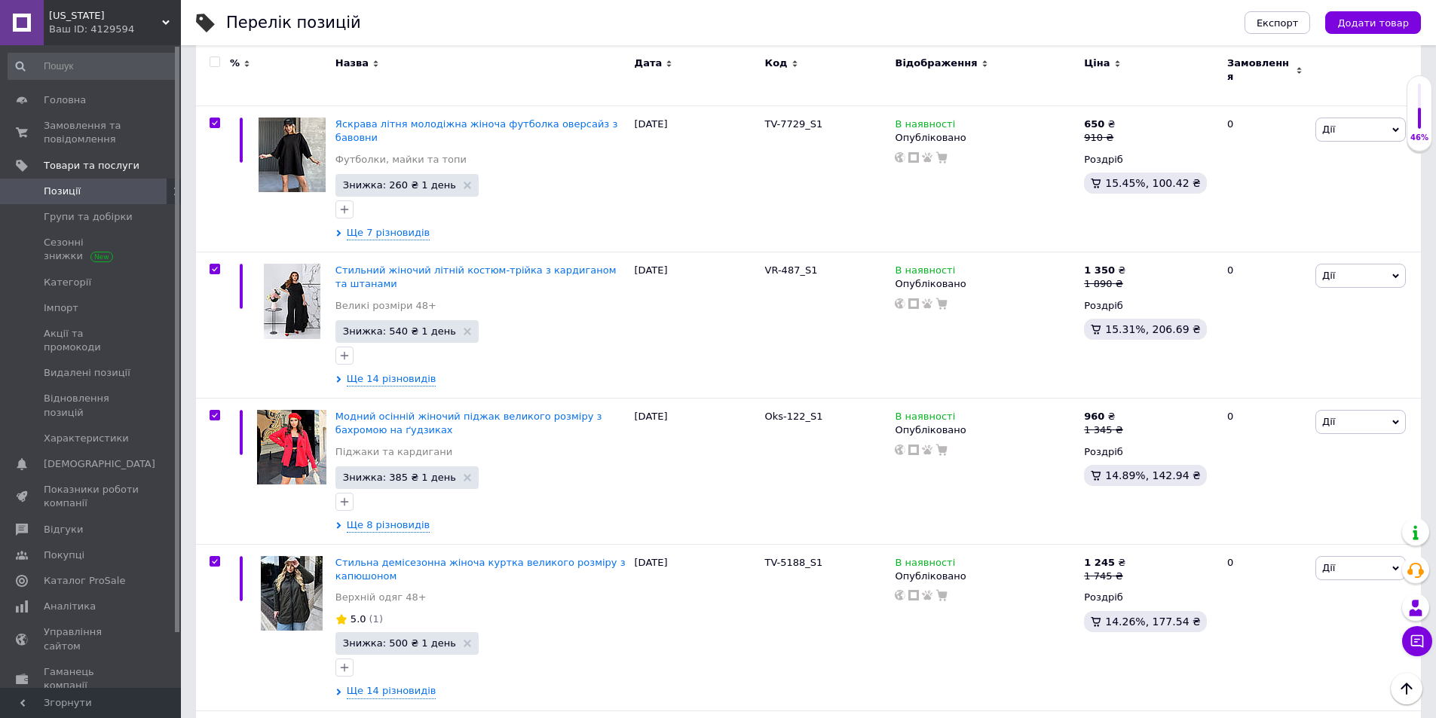
checkbox input "true"
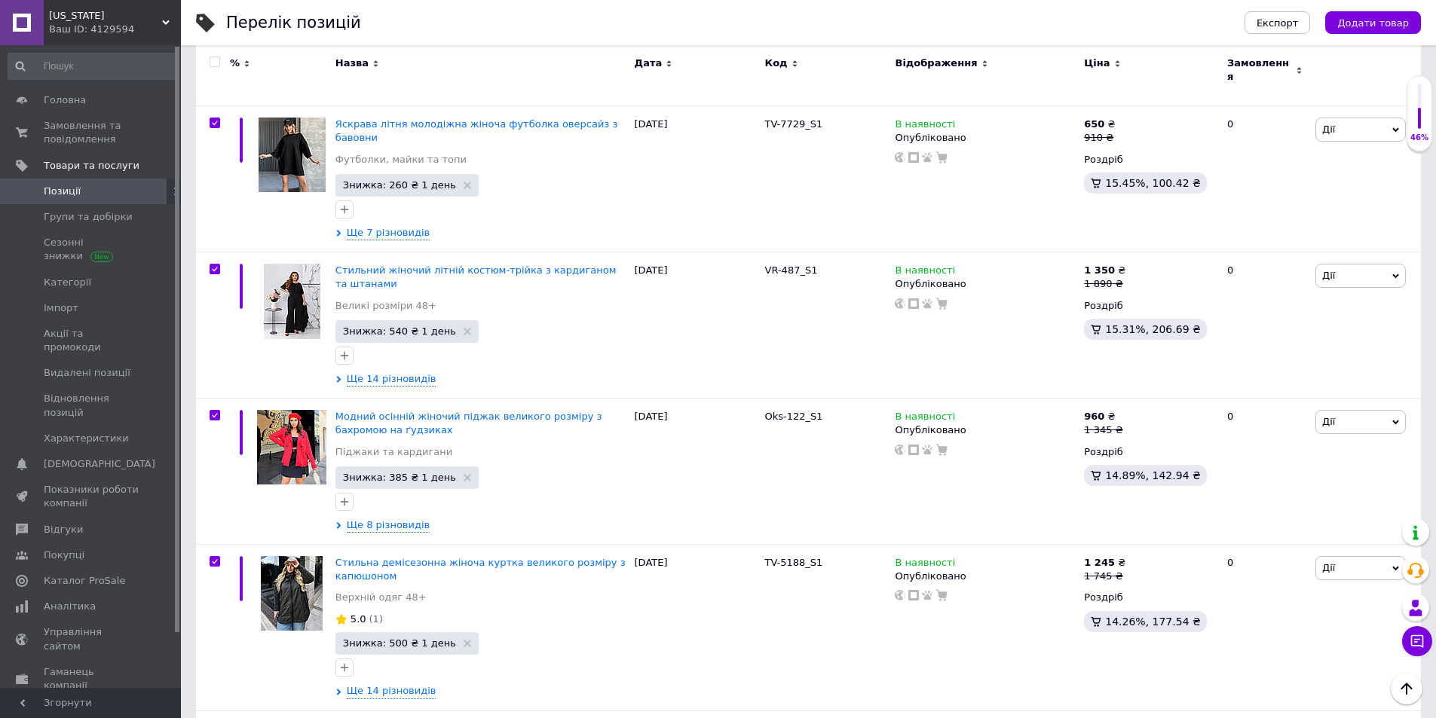
checkbox input "true"
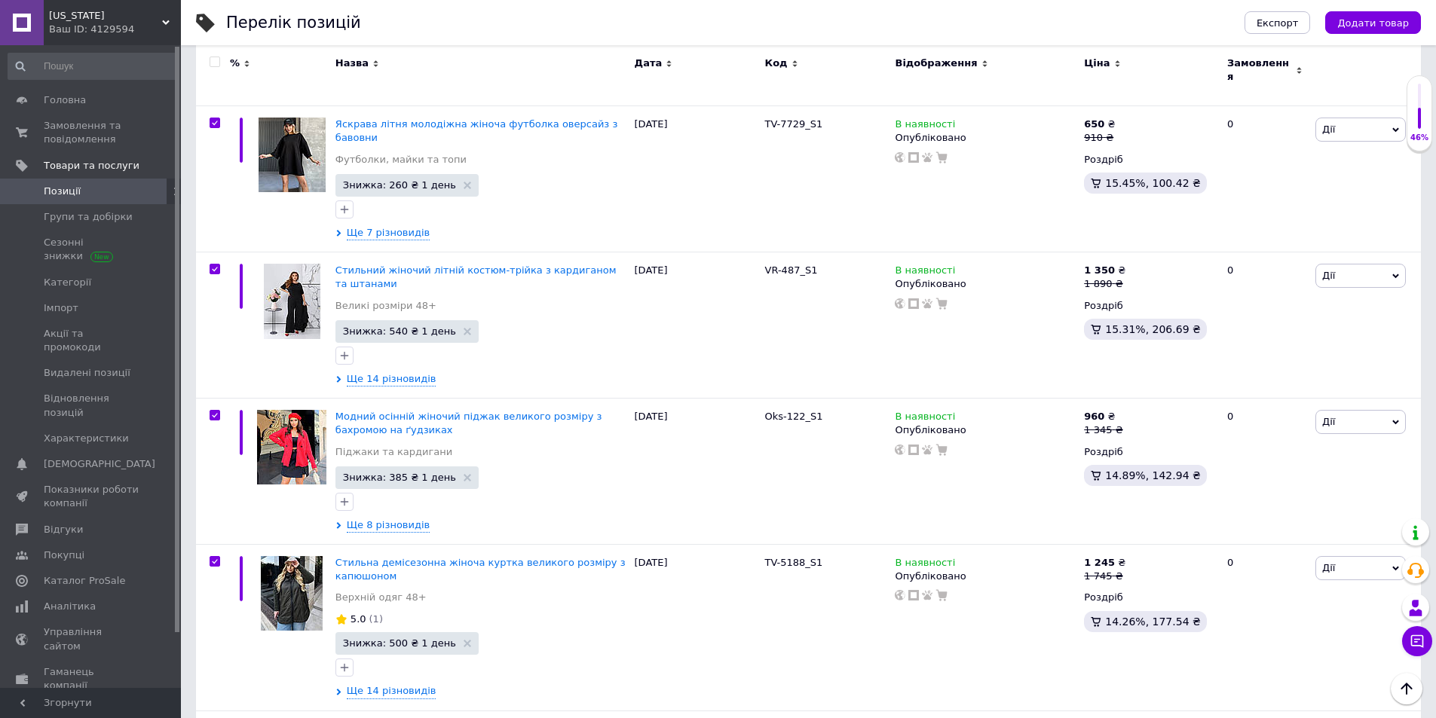
checkbox input "true"
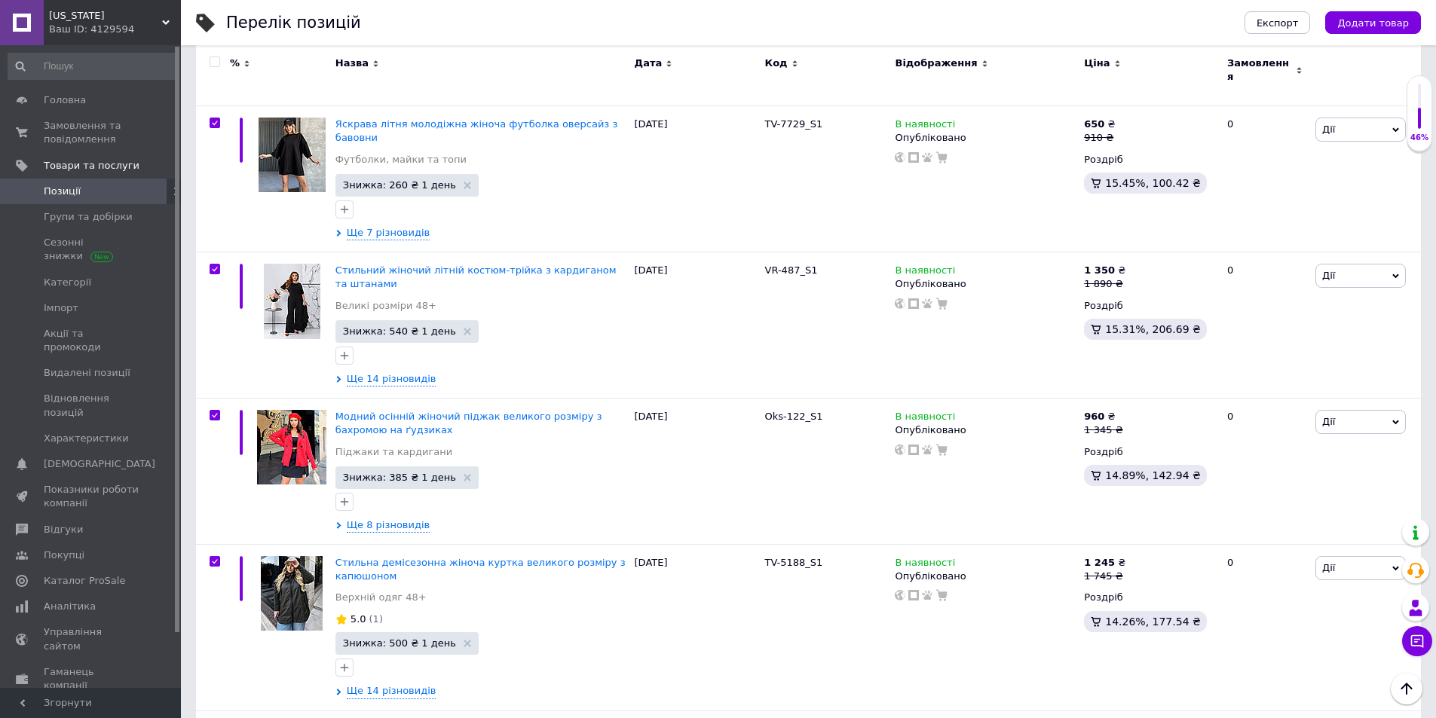
checkbox input "true"
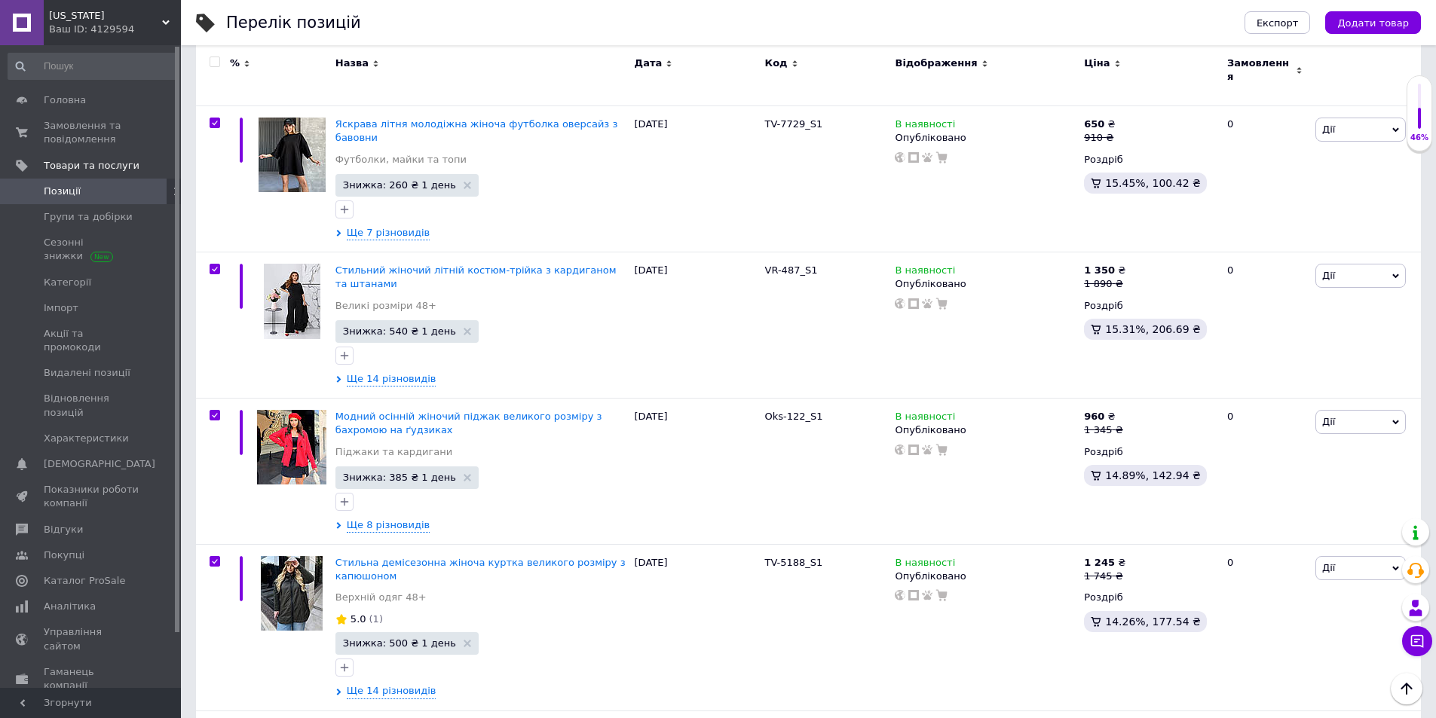
checkbox input "true"
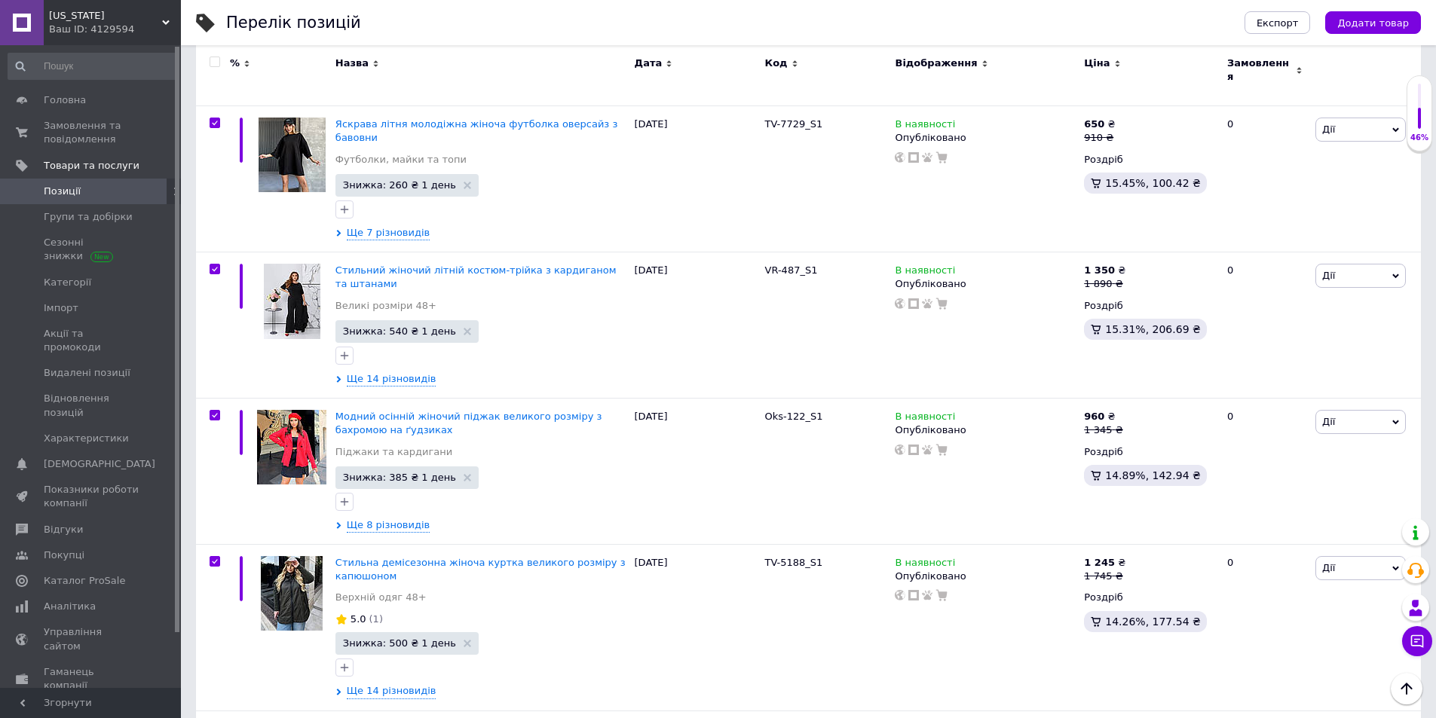
checkbox input "true"
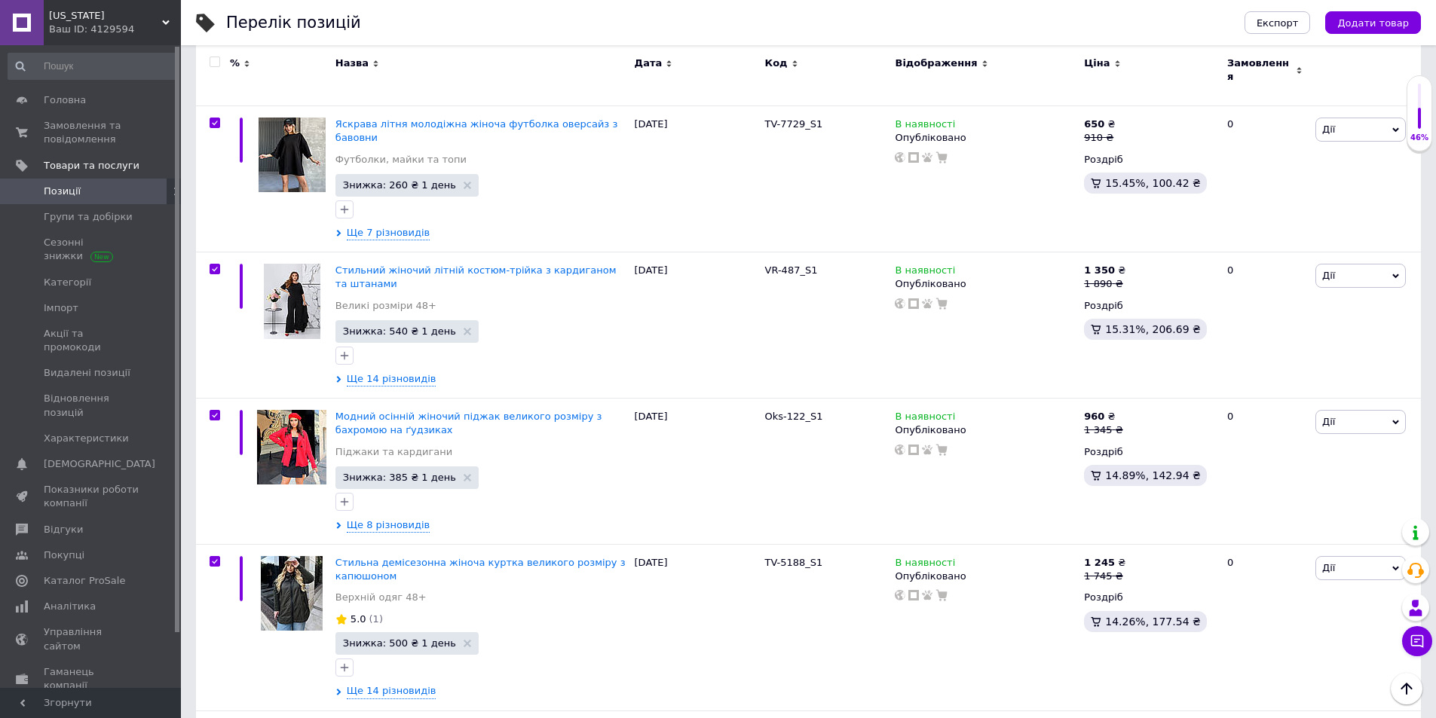
checkbox input "true"
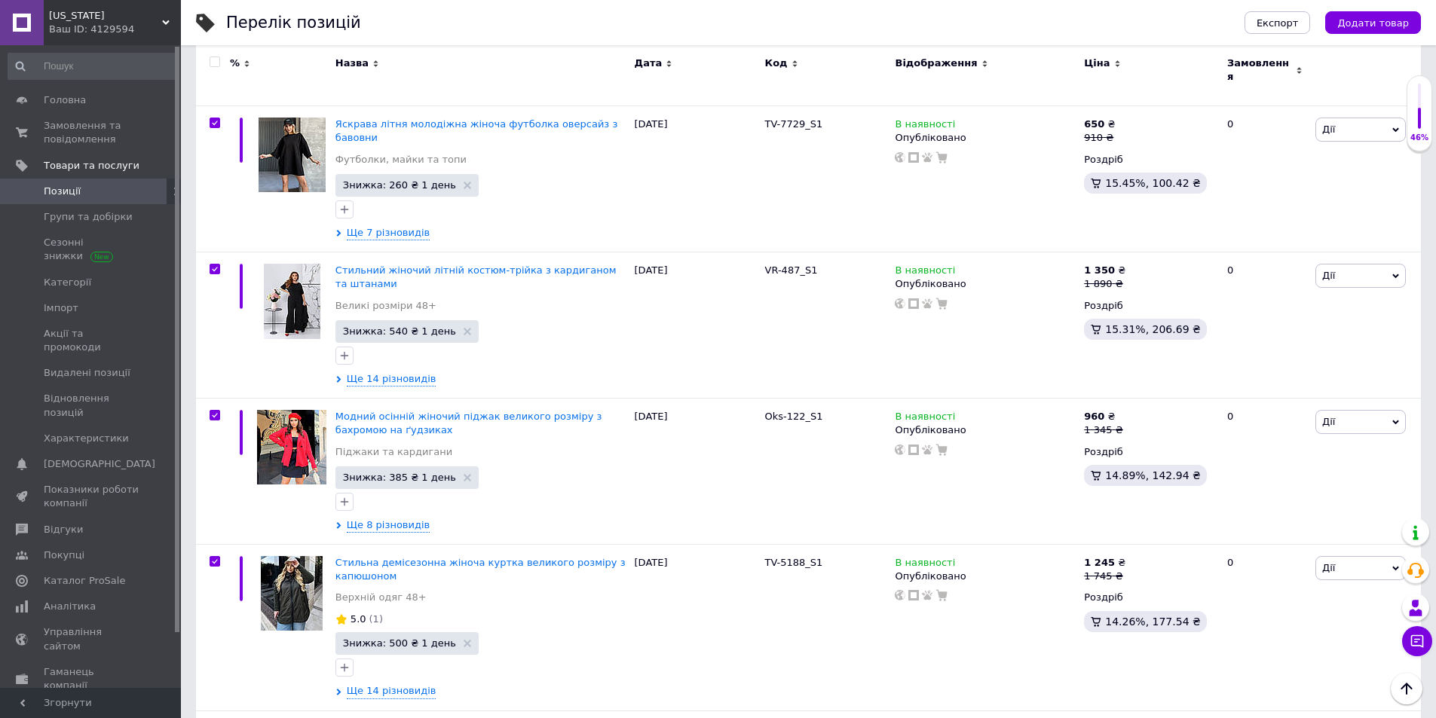
checkbox input "true"
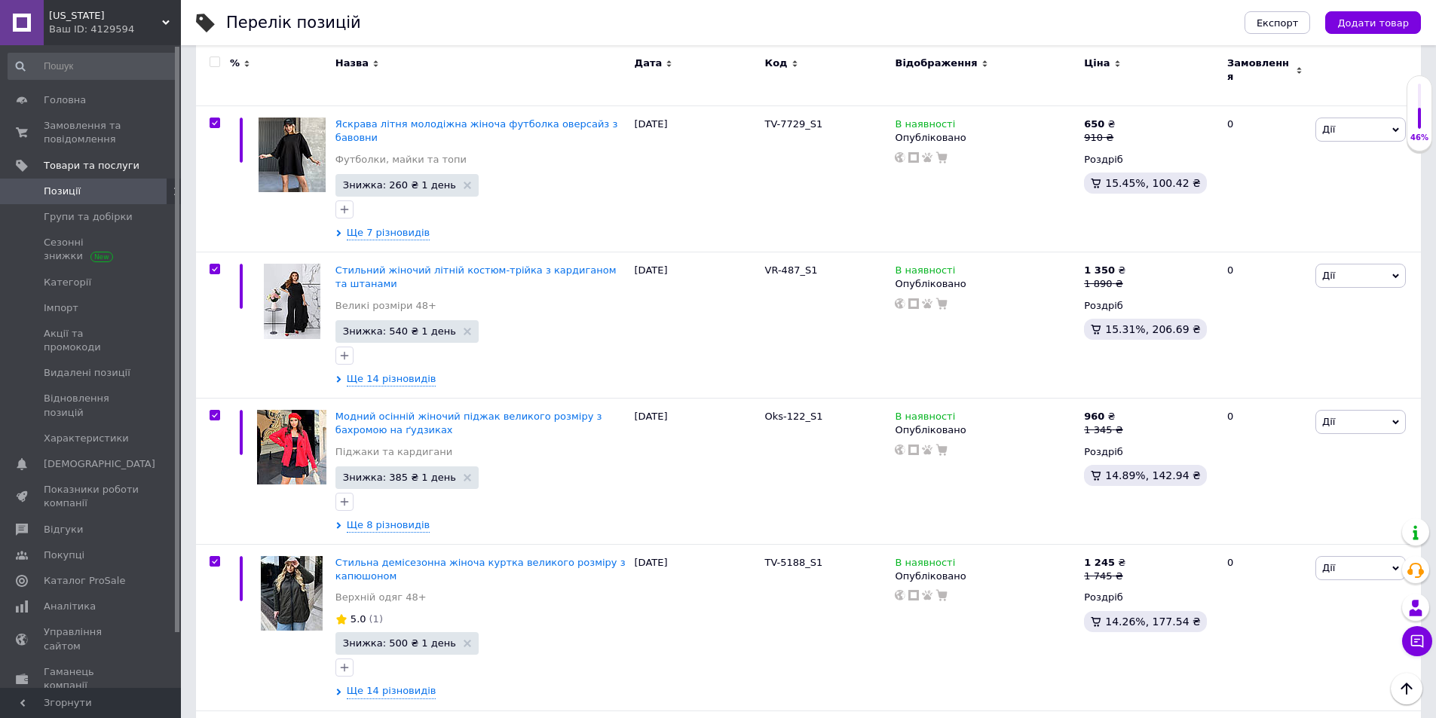
checkbox input "true"
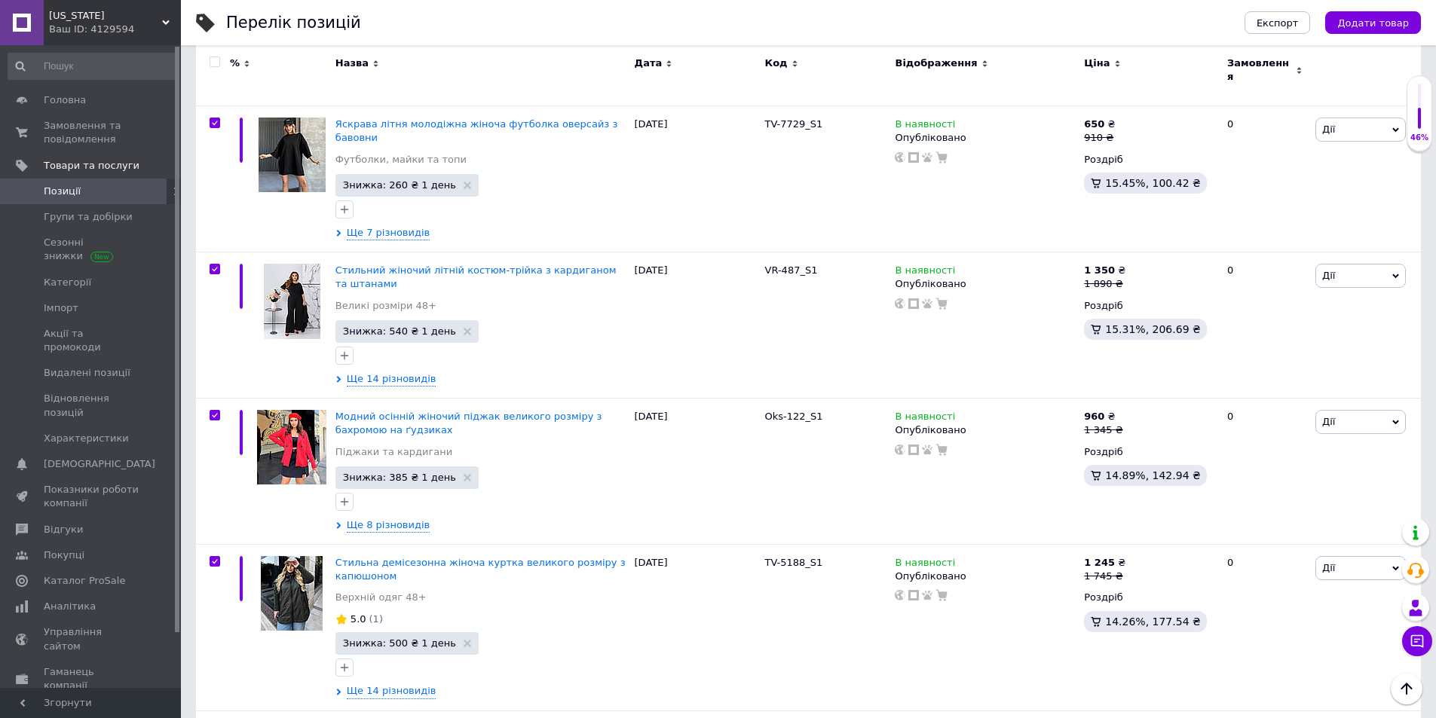
checkbox input "true"
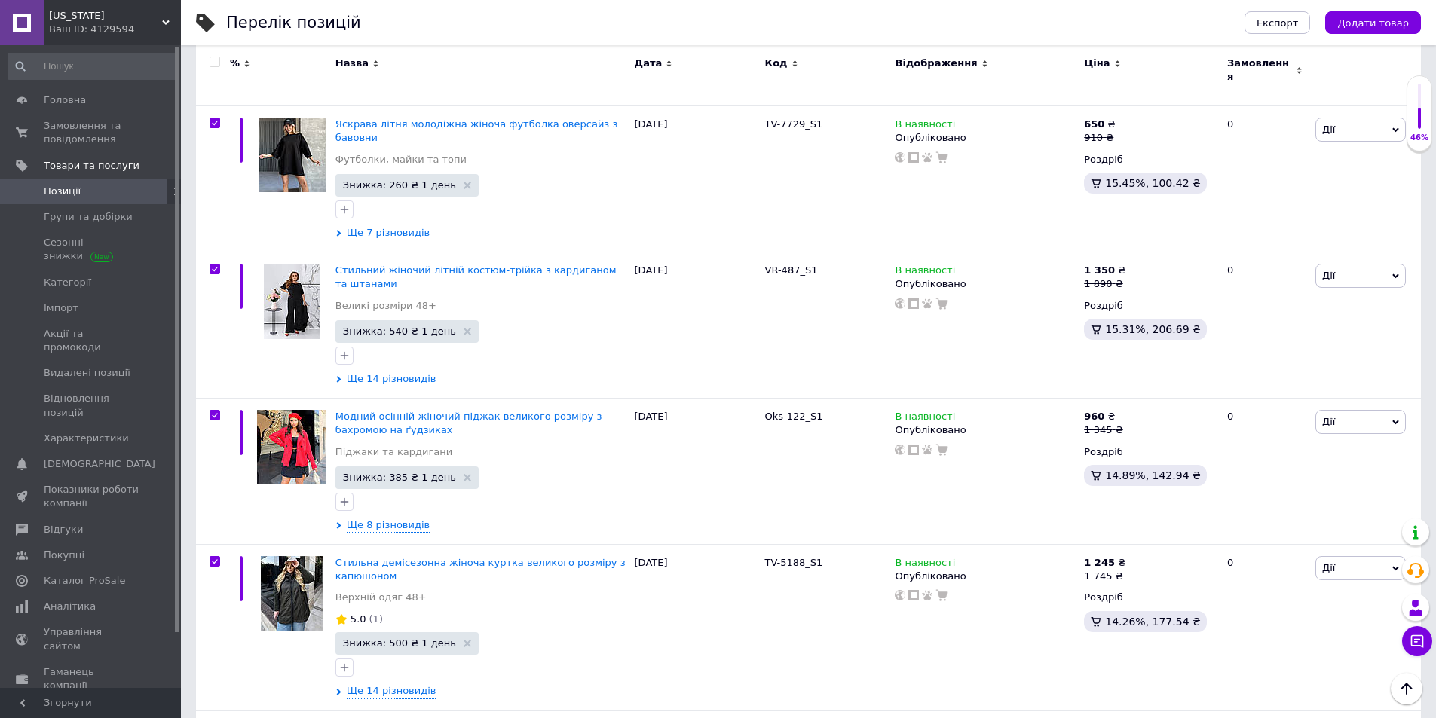
checkbox input "true"
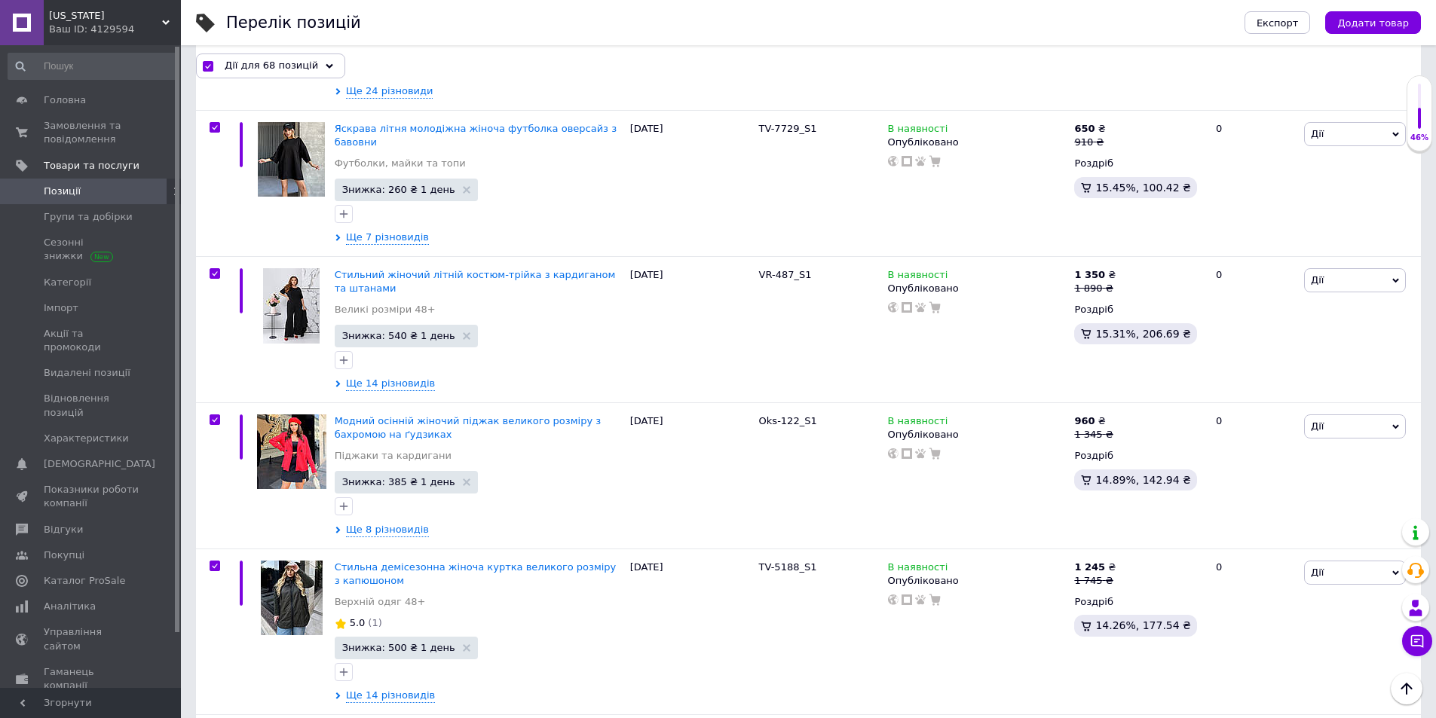
scroll to position [9429, 0]
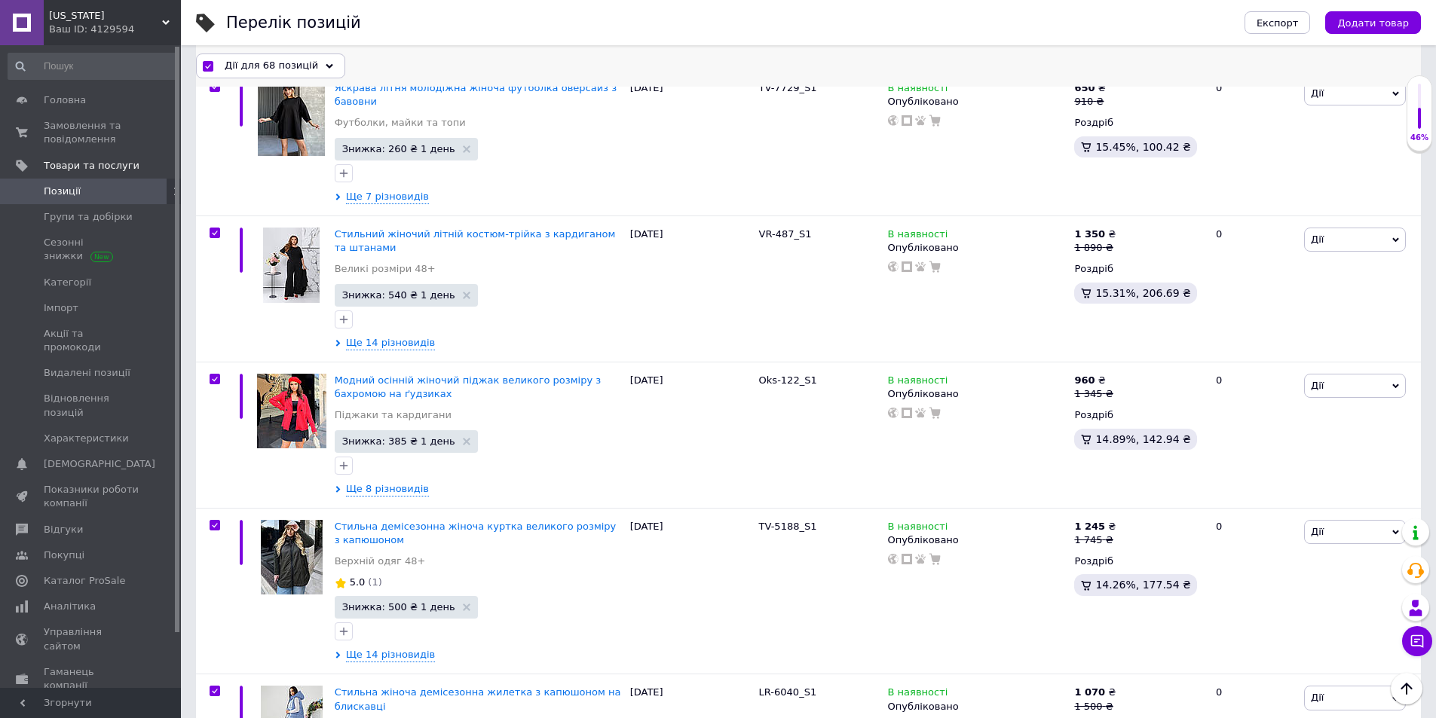
click at [260, 64] on span "Дії для 68 позицій" at bounding box center [271, 66] width 93 height 14
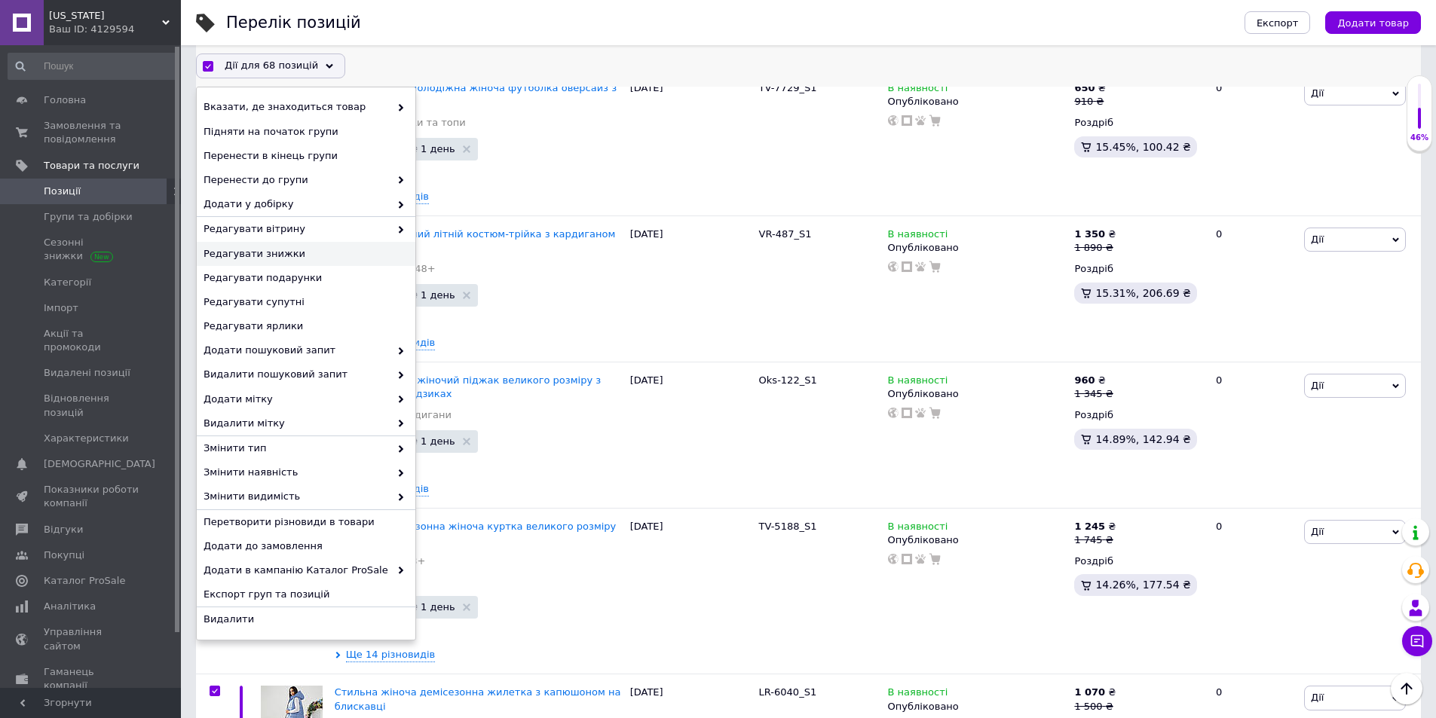
click at [289, 258] on span "Редагувати знижки" at bounding box center [303, 254] width 201 height 14
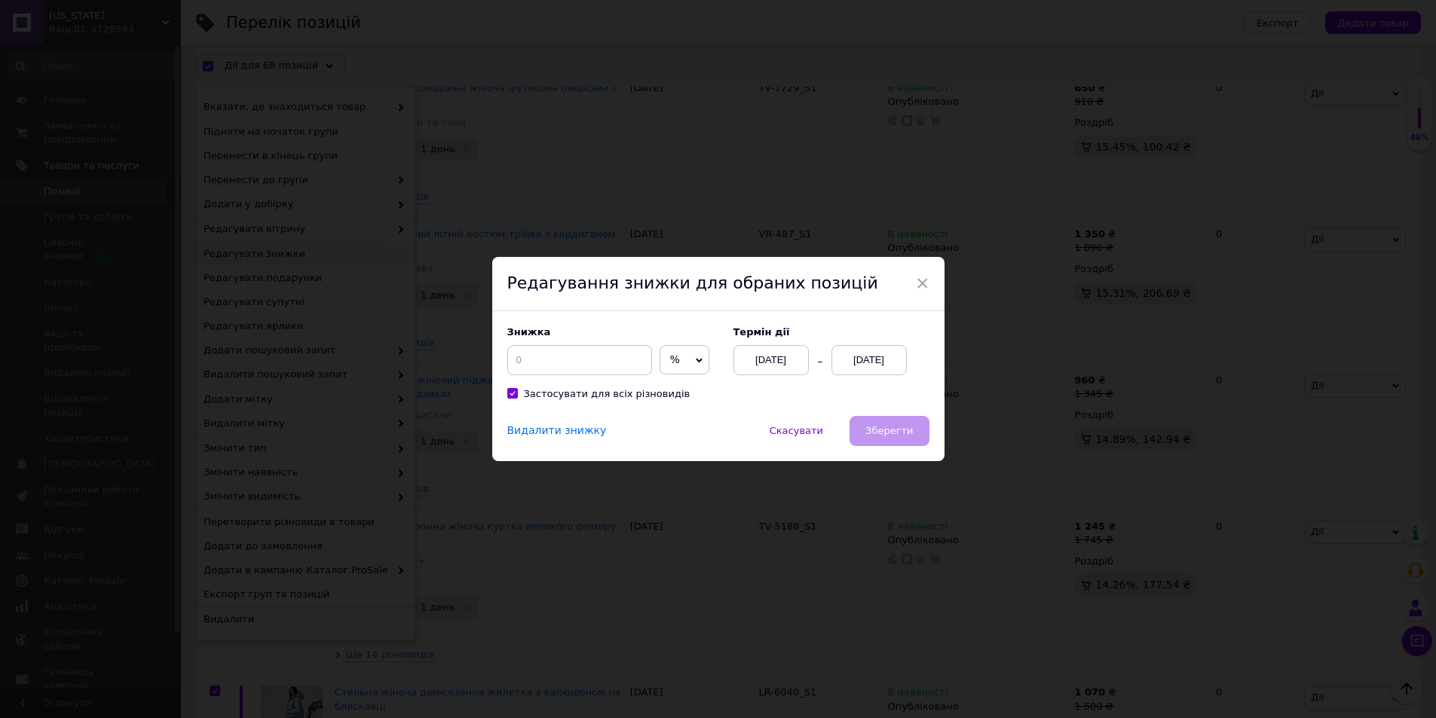
scroll to position [9368, 0]
drag, startPoint x: 692, startPoint y: 356, endPoint x: 691, endPoint y: 366, distance: 10.6
click at [693, 356] on span "%" at bounding box center [690, 360] width 50 height 30
click at [928, 277] on span "×" at bounding box center [928, 284] width 14 height 26
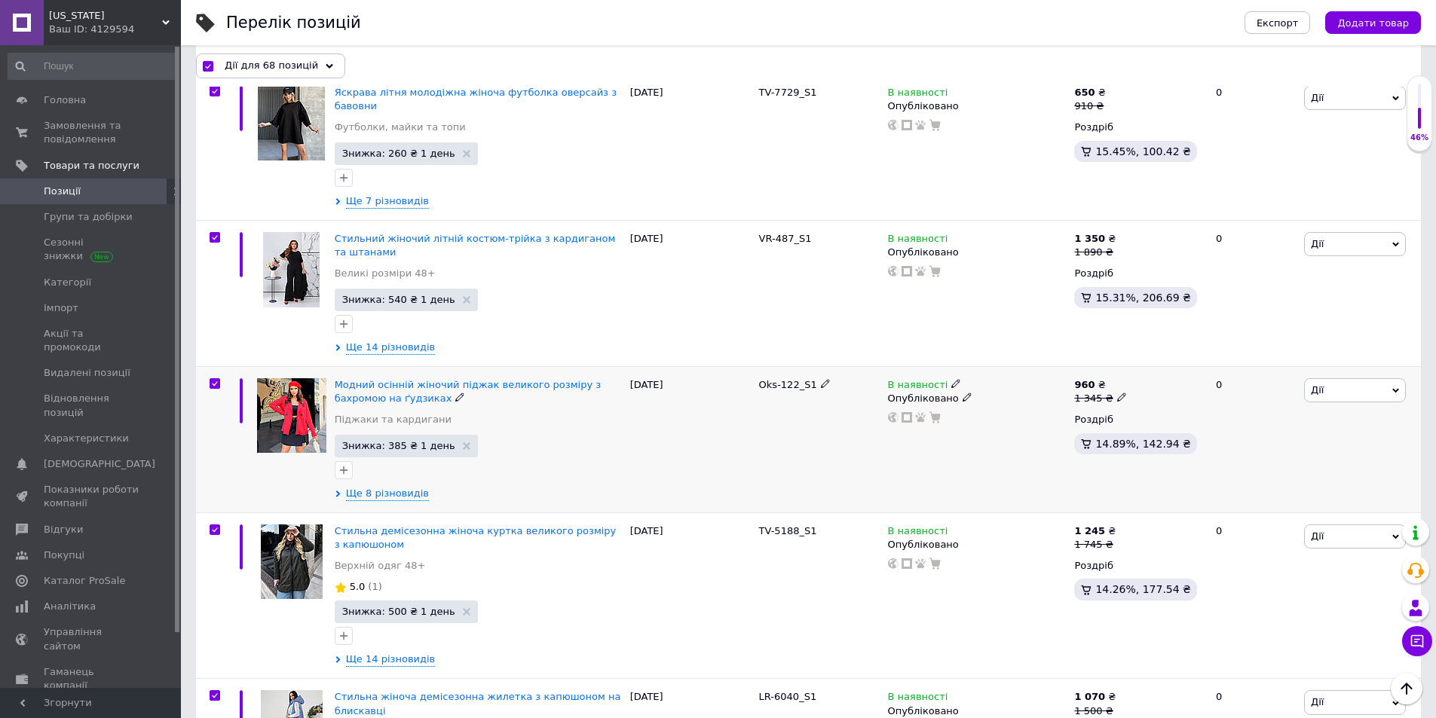
scroll to position [9429, 0]
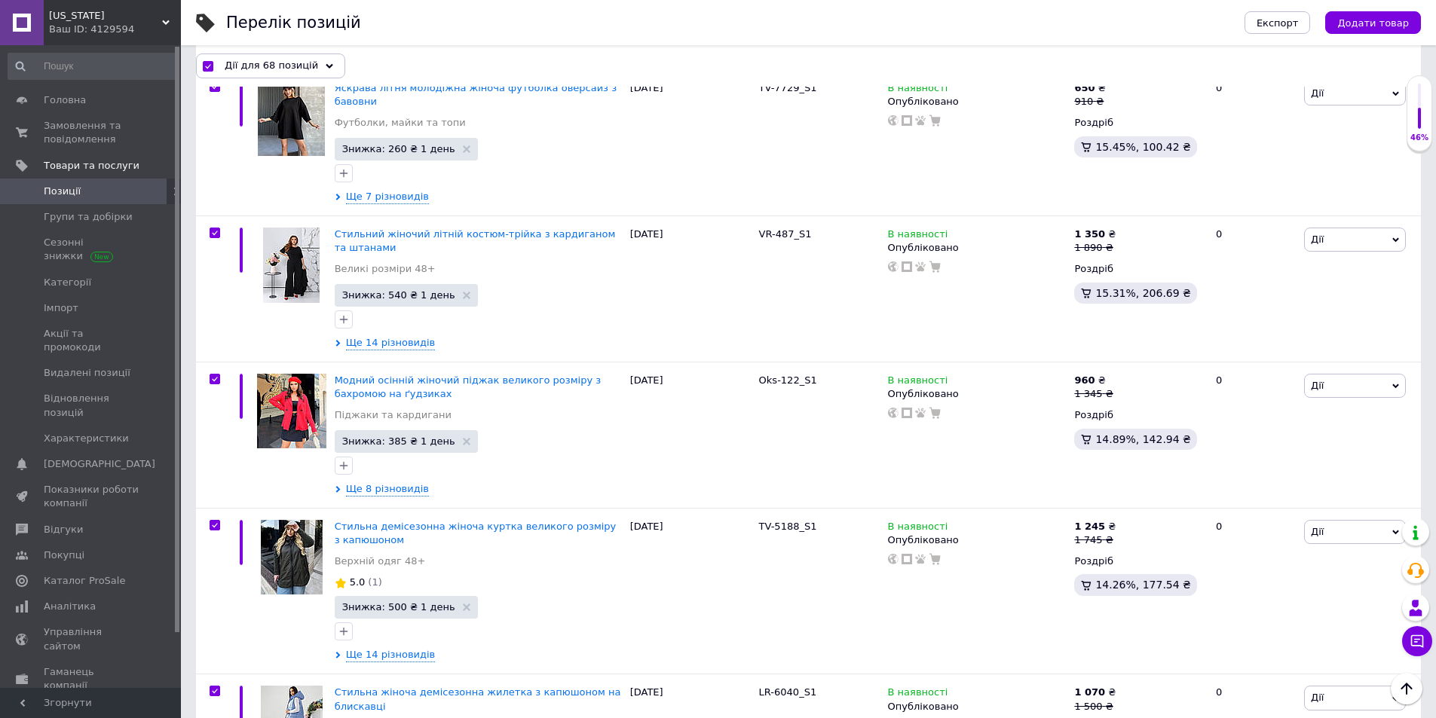
click at [79, 191] on span "Позиції" at bounding box center [92, 192] width 96 height 14
